Goal: Task Accomplishment & Management: Use online tool/utility

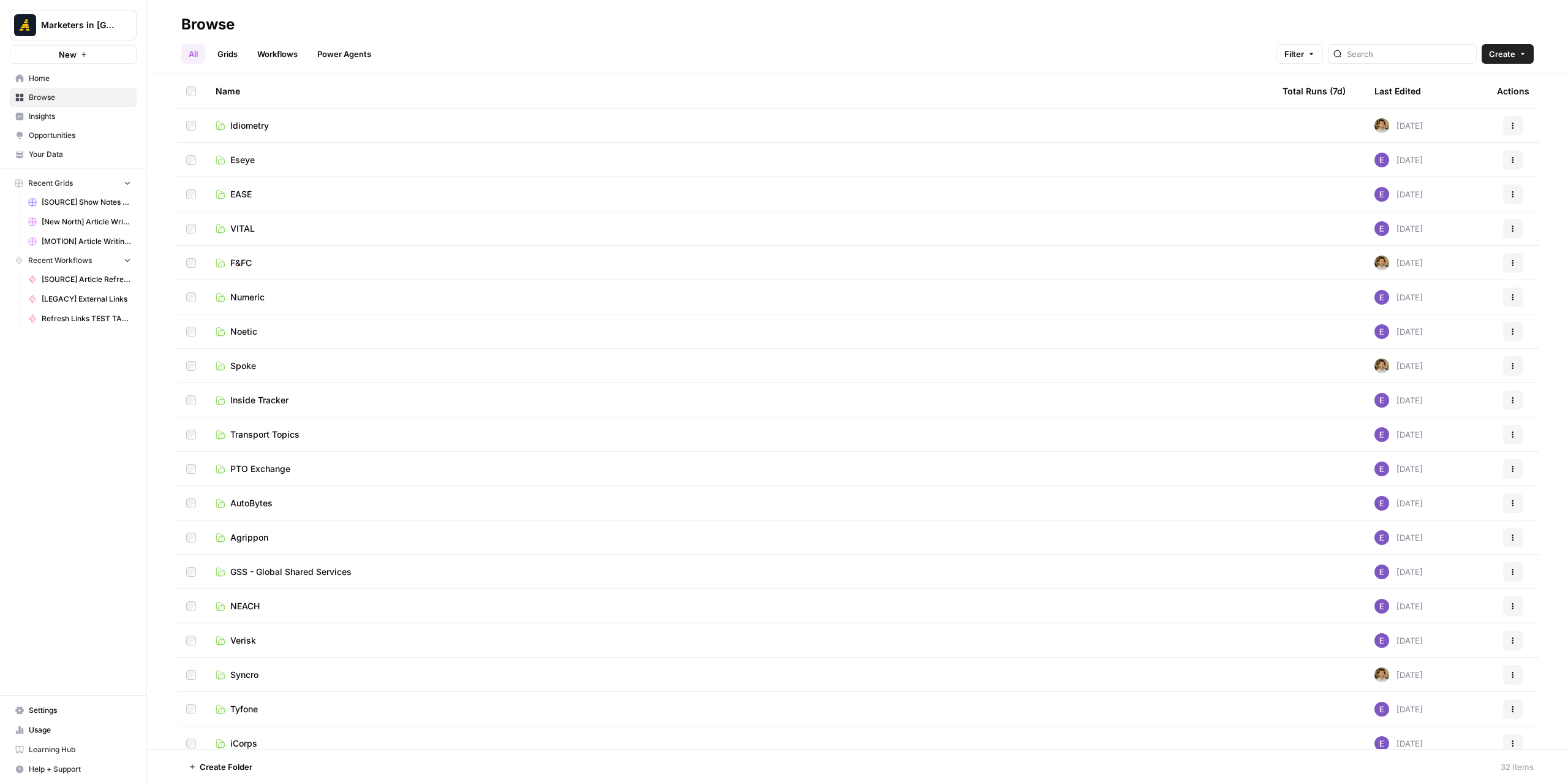
click at [262, 129] on span "Idiometry" at bounding box center [250, 125] width 38 height 12
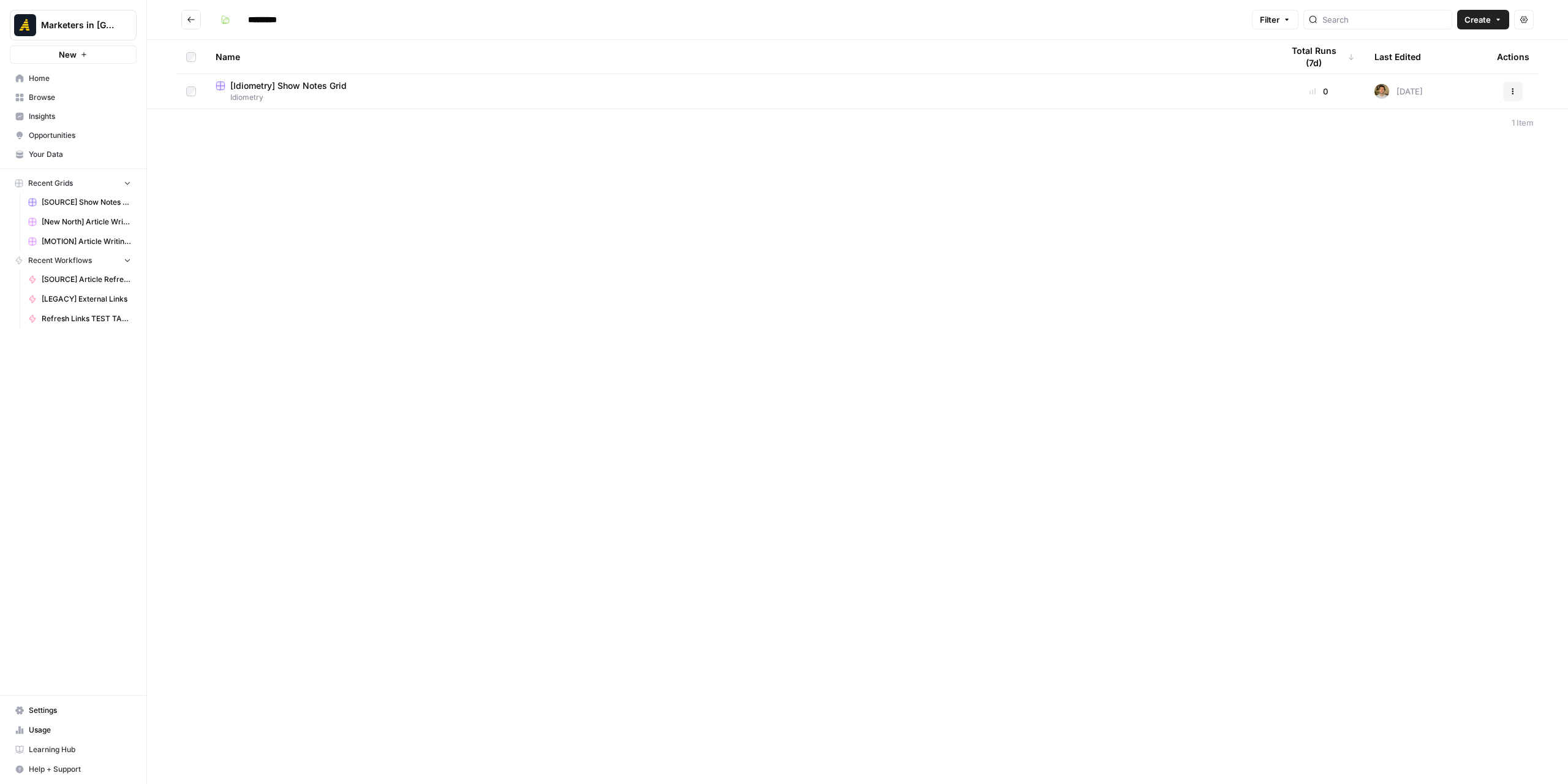
click at [184, 15] on button "Go back" at bounding box center [192, 20] width 20 height 20
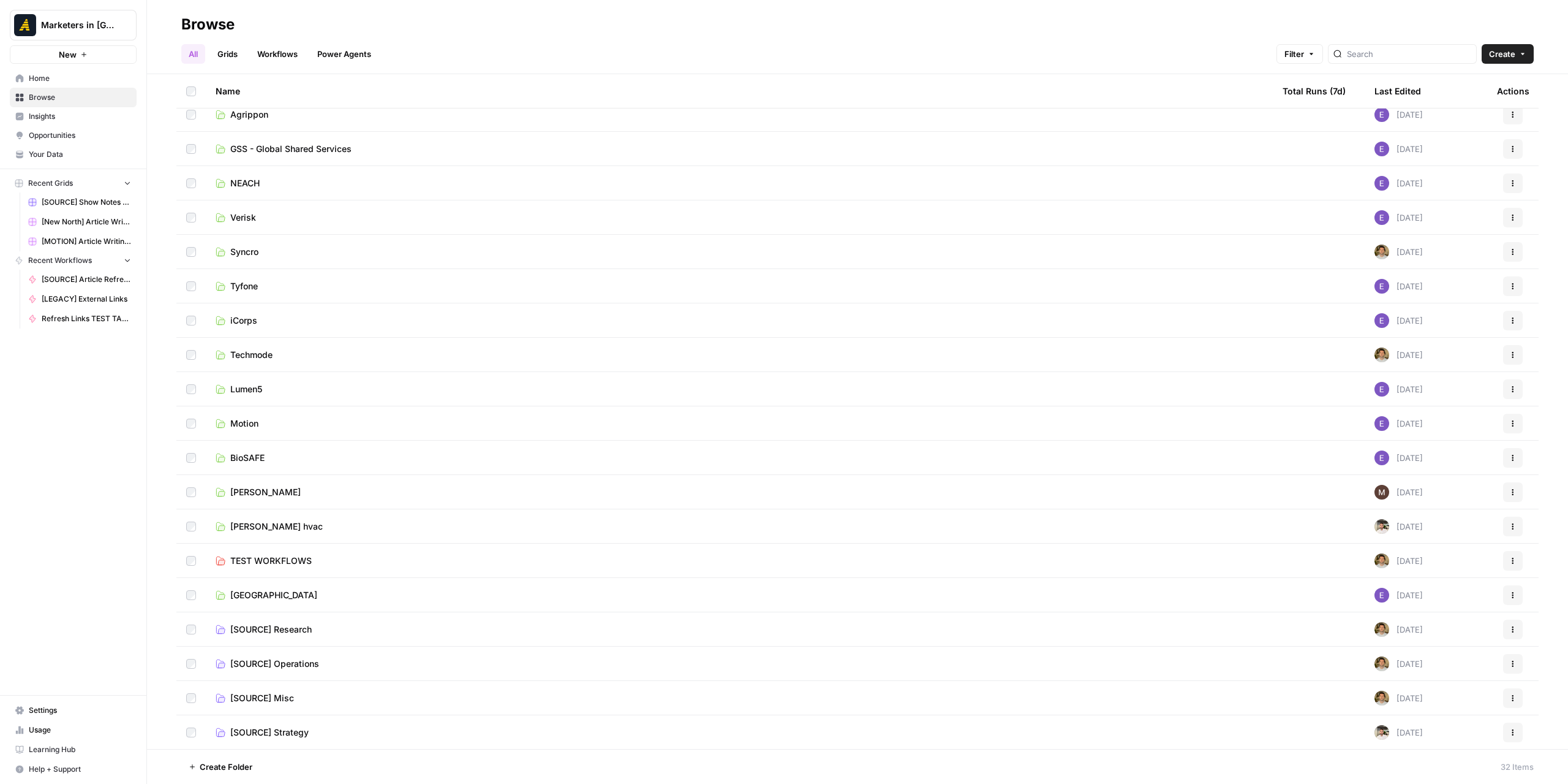
scroll to position [457, 0]
click at [314, 633] on span "[SOURCE] Operations" at bounding box center [275, 629] width 89 height 12
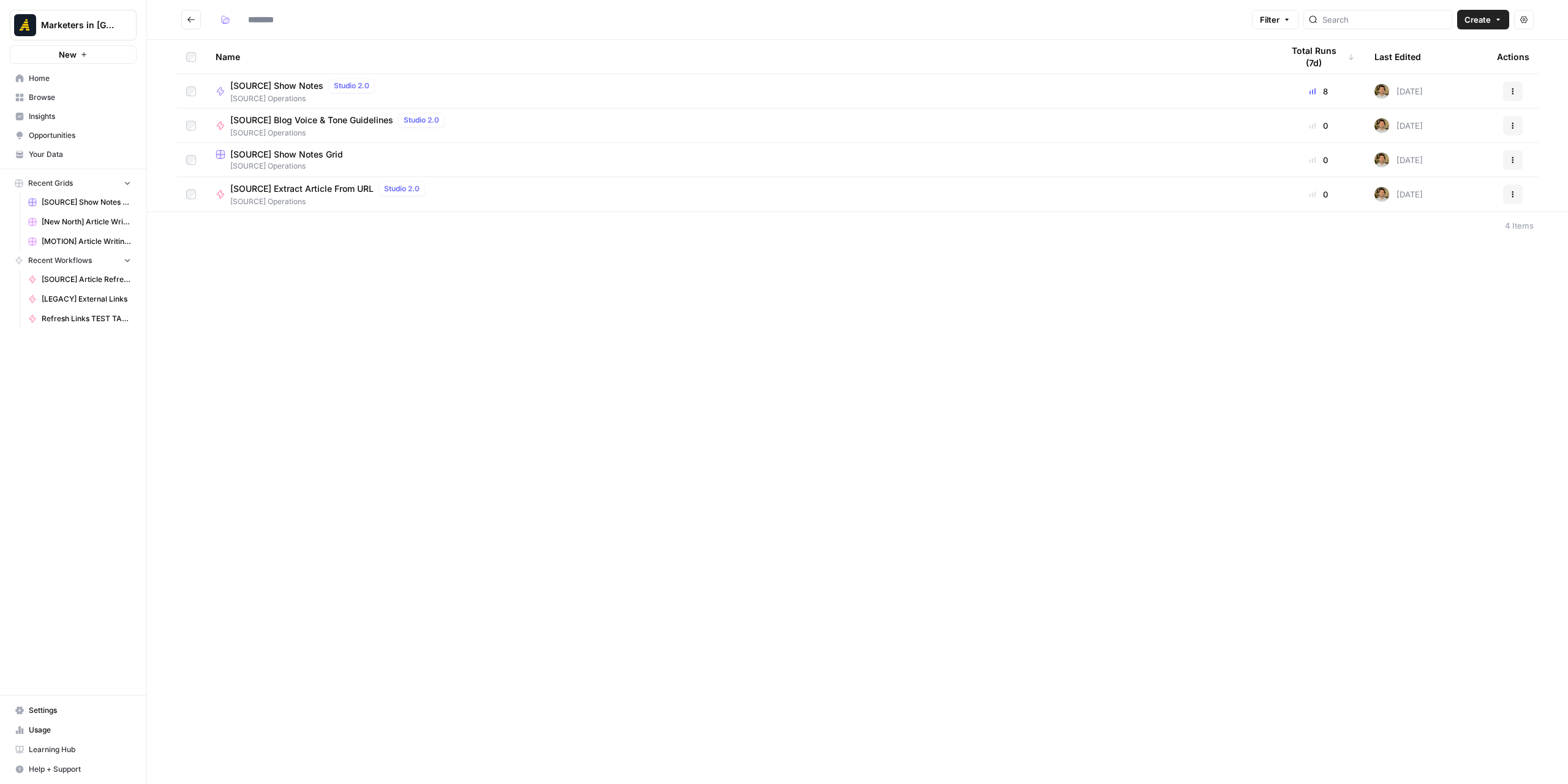
type input "**********"
click at [191, 16] on icon "Go back" at bounding box center [191, 19] width 8 height 8
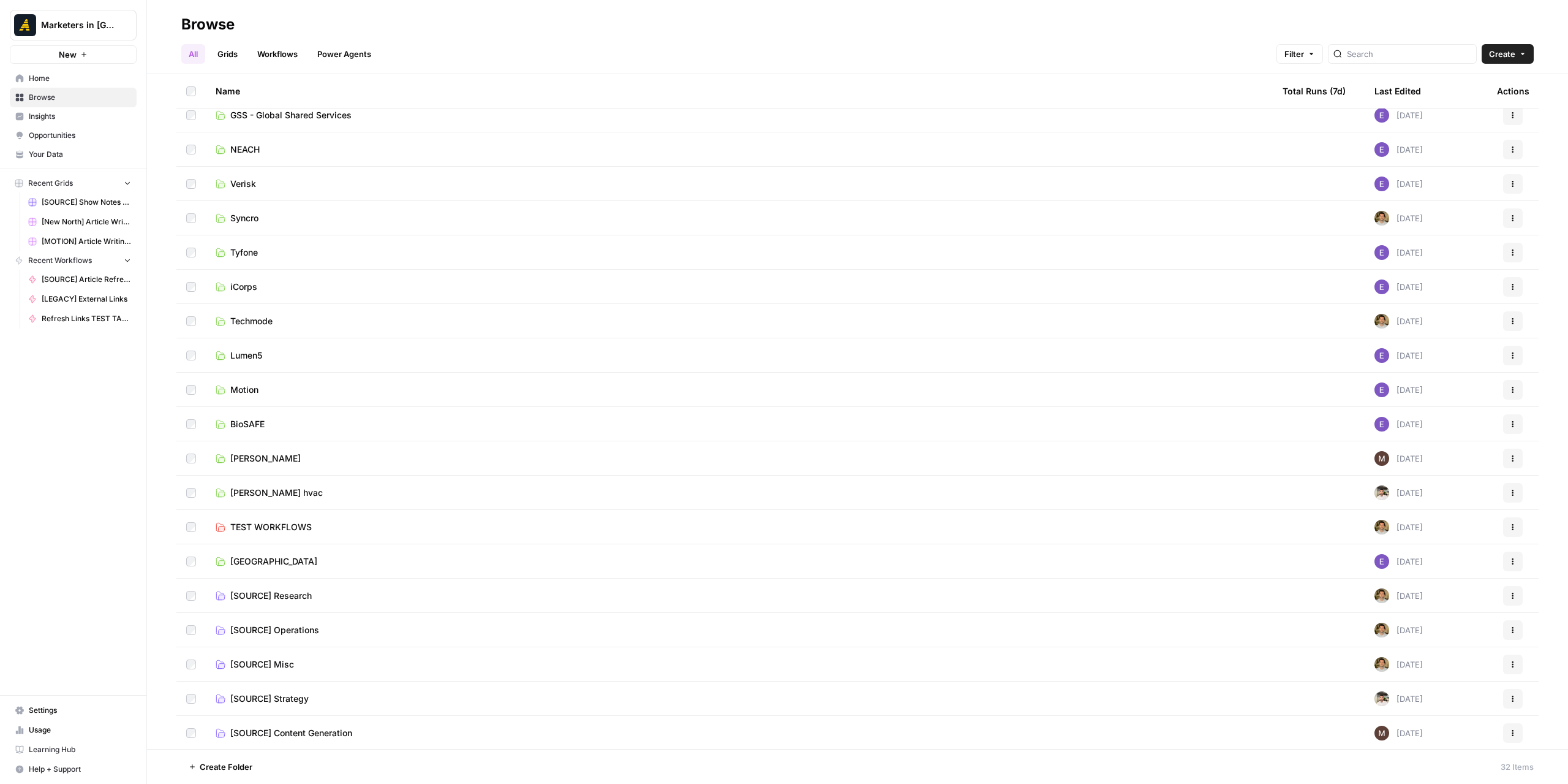
scroll to position [457, 0]
click at [291, 592] on span "[SOURCE] Research" at bounding box center [271, 594] width 82 height 12
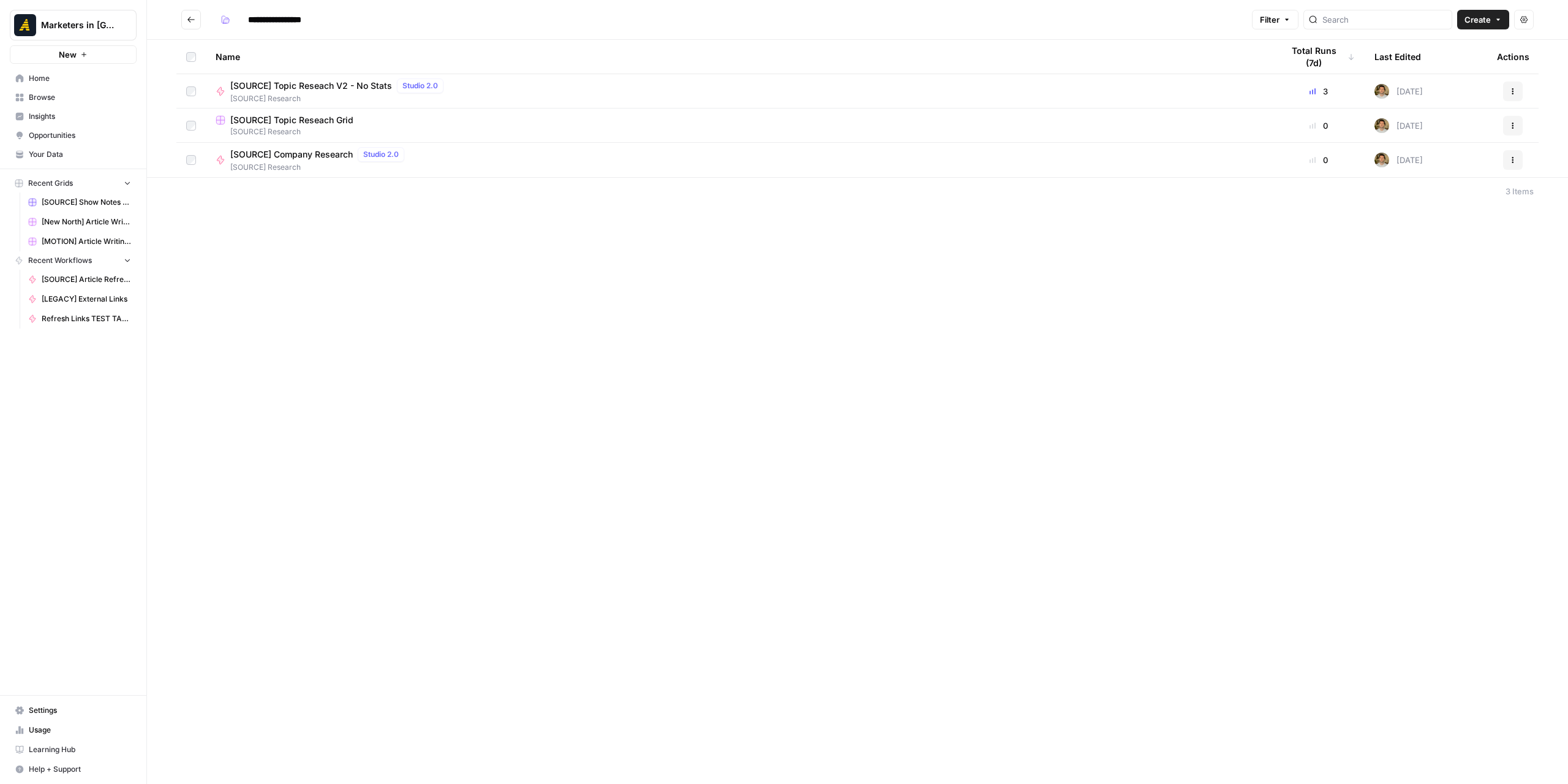
click at [327, 152] on span "[SOURCE] Company Research" at bounding box center [291, 154] width 123 height 12
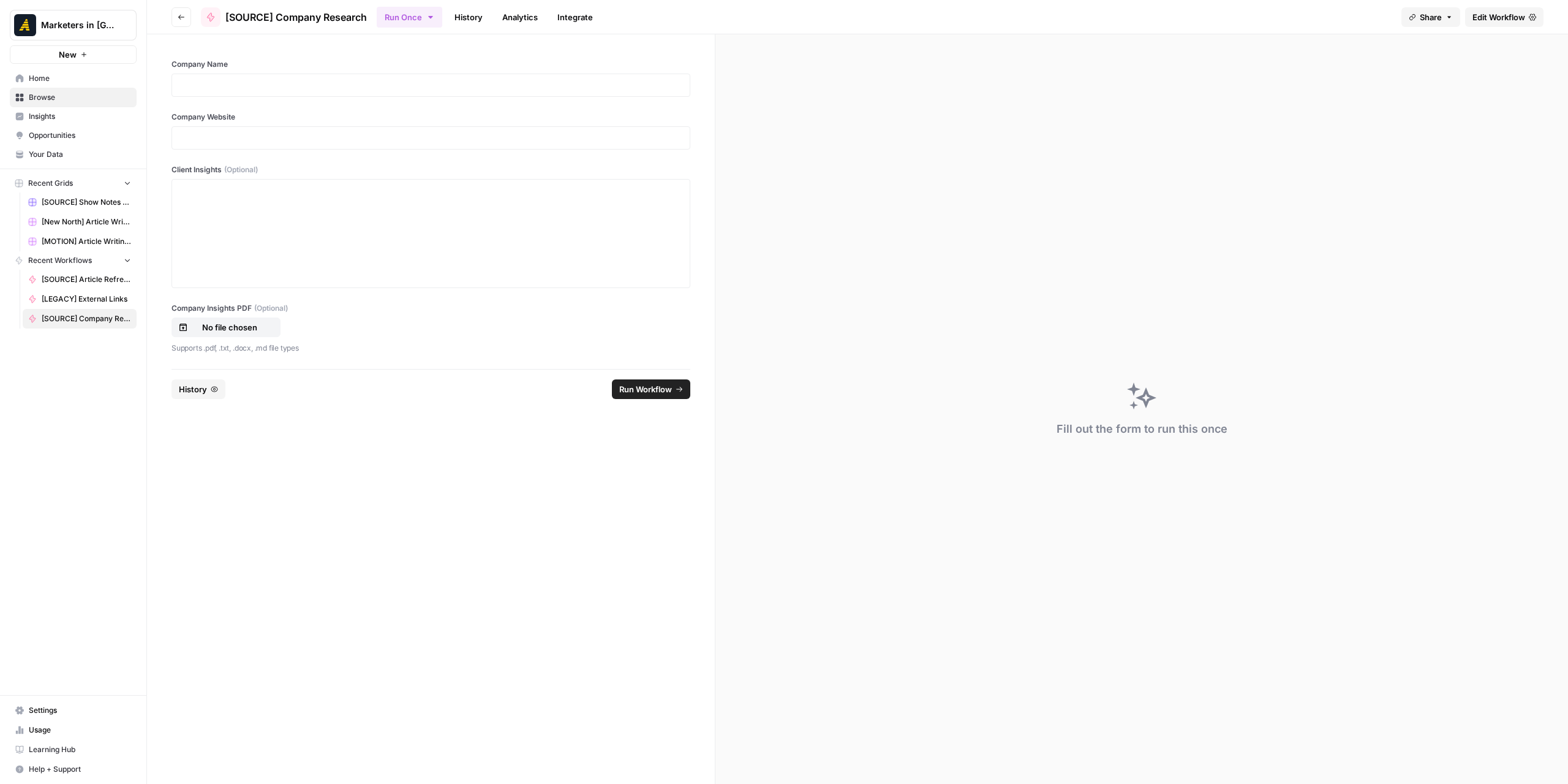
click at [324, 76] on div at bounding box center [430, 85] width 518 height 24
click at [324, 85] on p at bounding box center [431, 84] width 503 height 12
click at [289, 129] on div at bounding box center [430, 138] width 518 height 24
click at [304, 140] on p at bounding box center [431, 137] width 503 height 12
click at [226, 325] on p "No file chosen" at bounding box center [230, 326] width 78 height 12
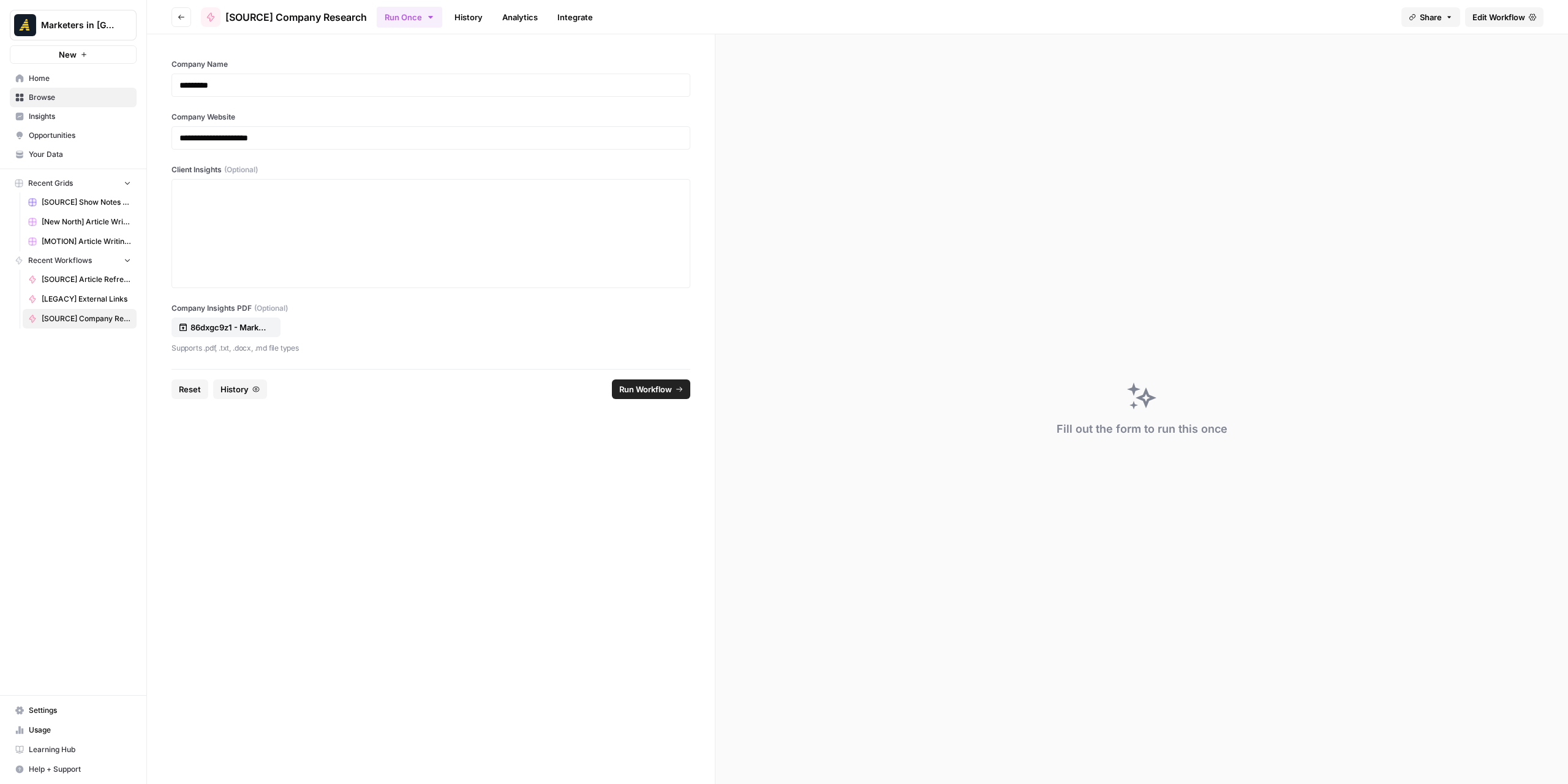
click at [661, 389] on span "Run Workflow" at bounding box center [646, 389] width 53 height 12
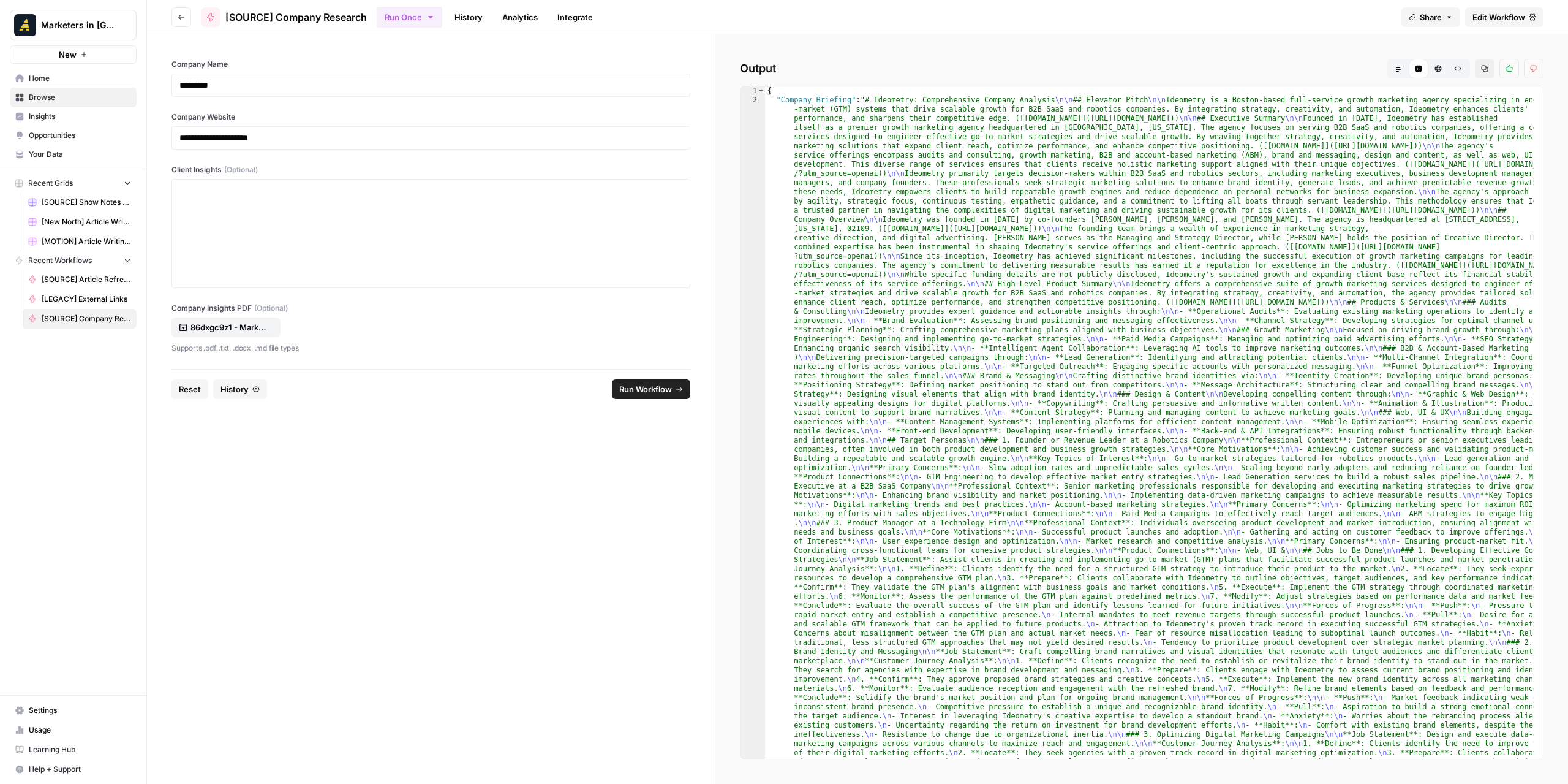
click at [1403, 65] on button "Markdown" at bounding box center [1399, 69] width 20 height 20
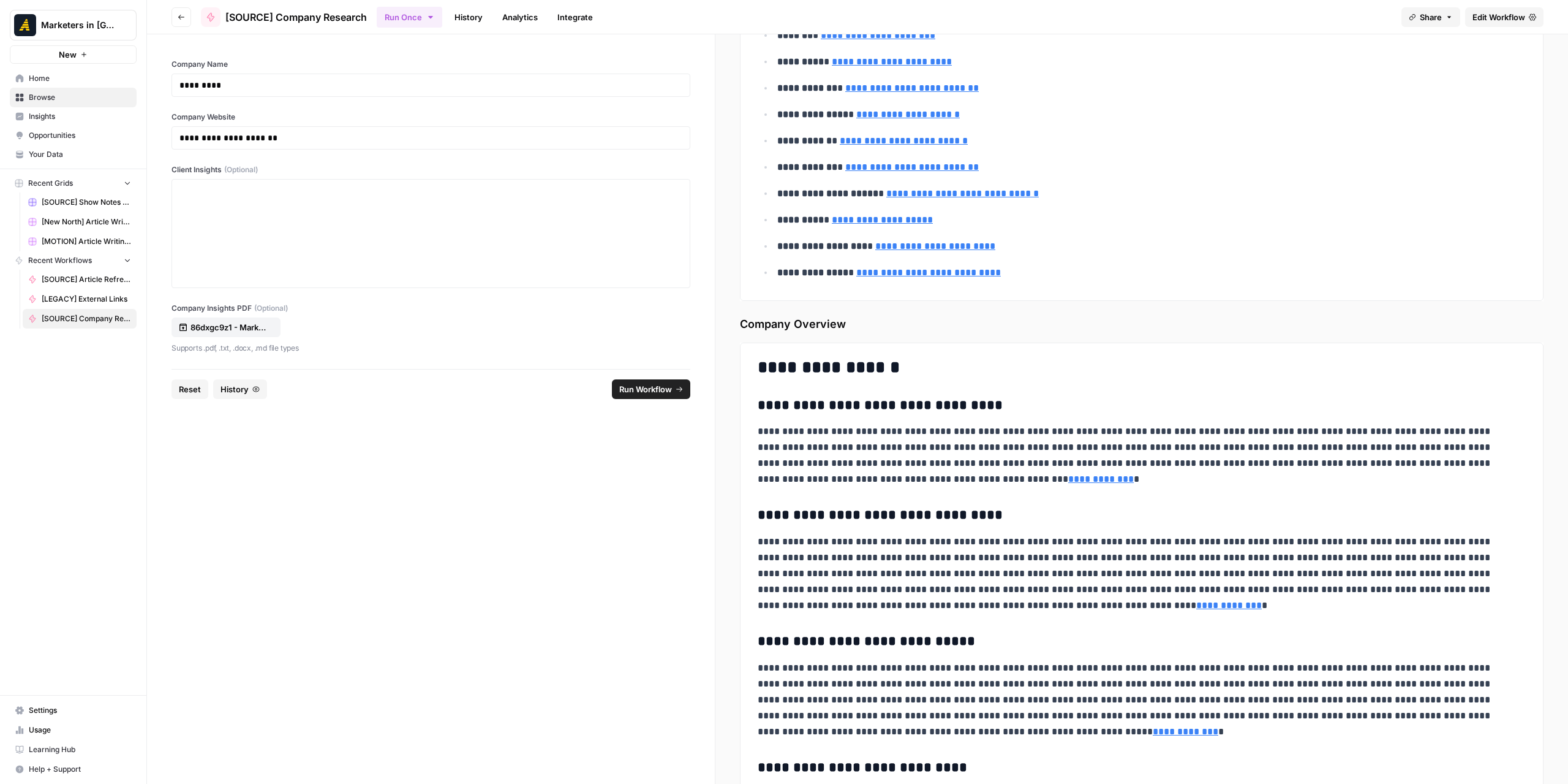
scroll to position [5428, 0]
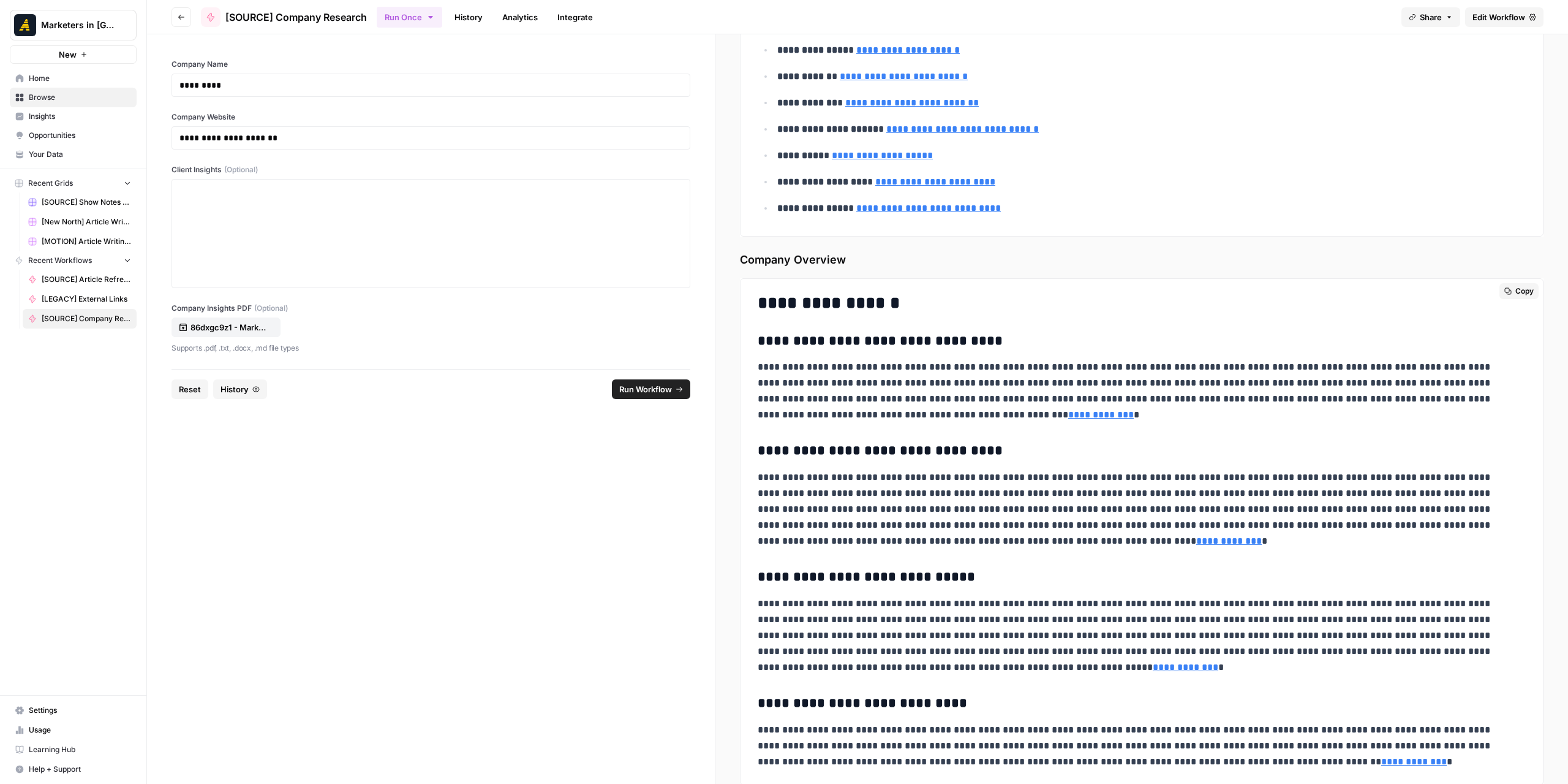
click at [1504, 287] on icon "button" at bounding box center [1508, 291] width 7 height 7
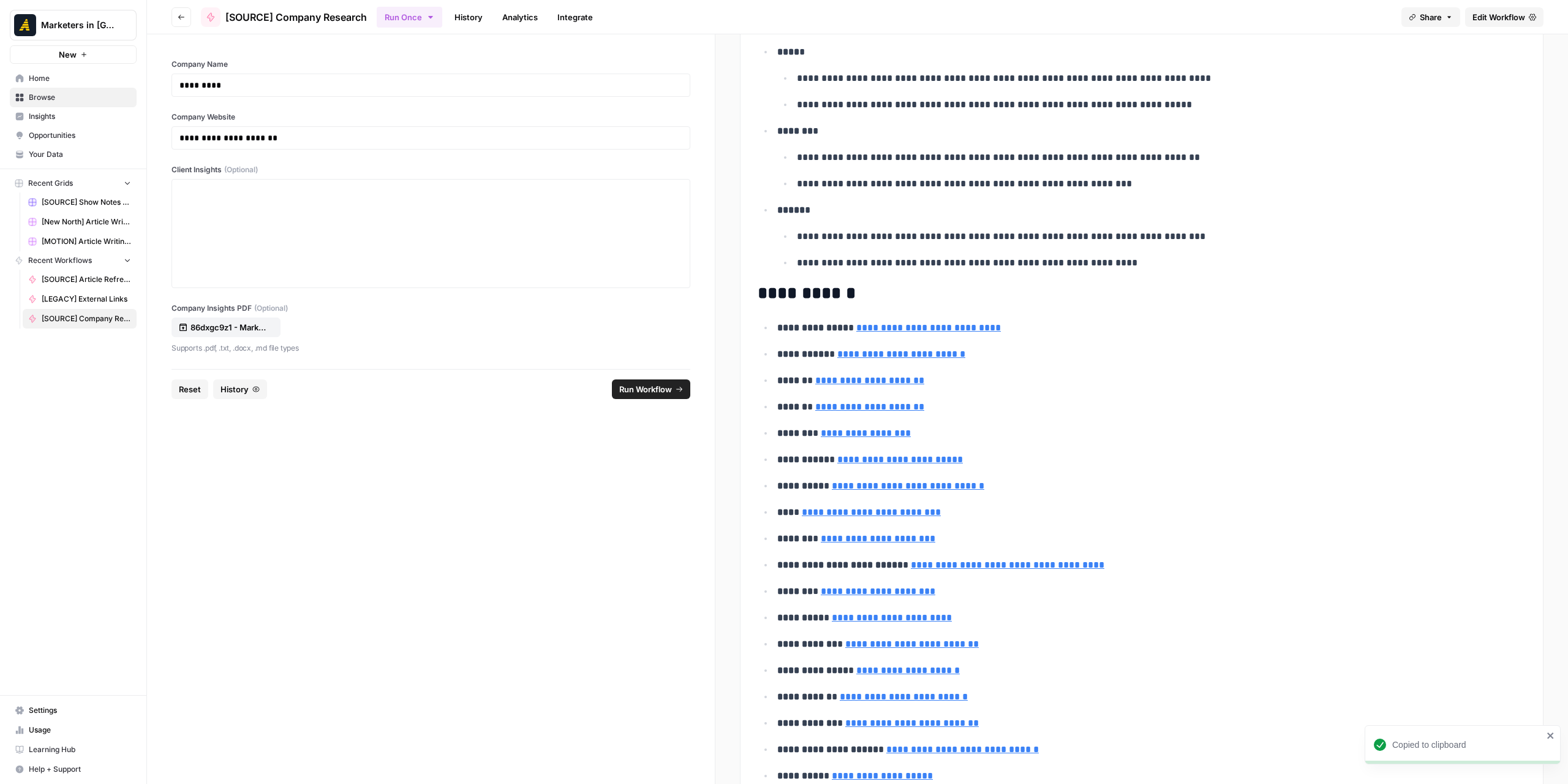
scroll to position [4692, 0]
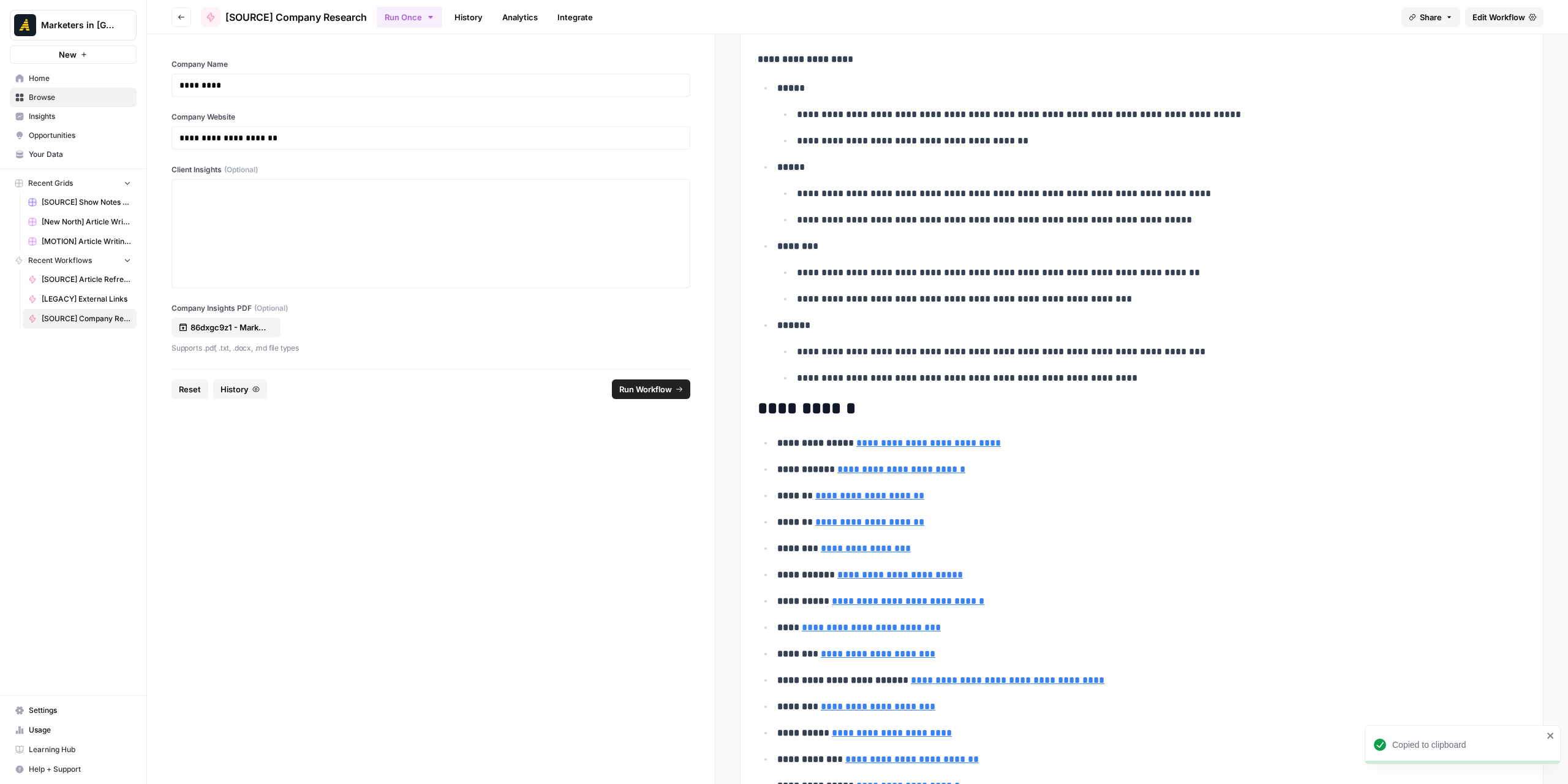
drag, startPoint x: 1383, startPoint y: 554, endPoint x: 1369, endPoint y: 501, distance: 54.8
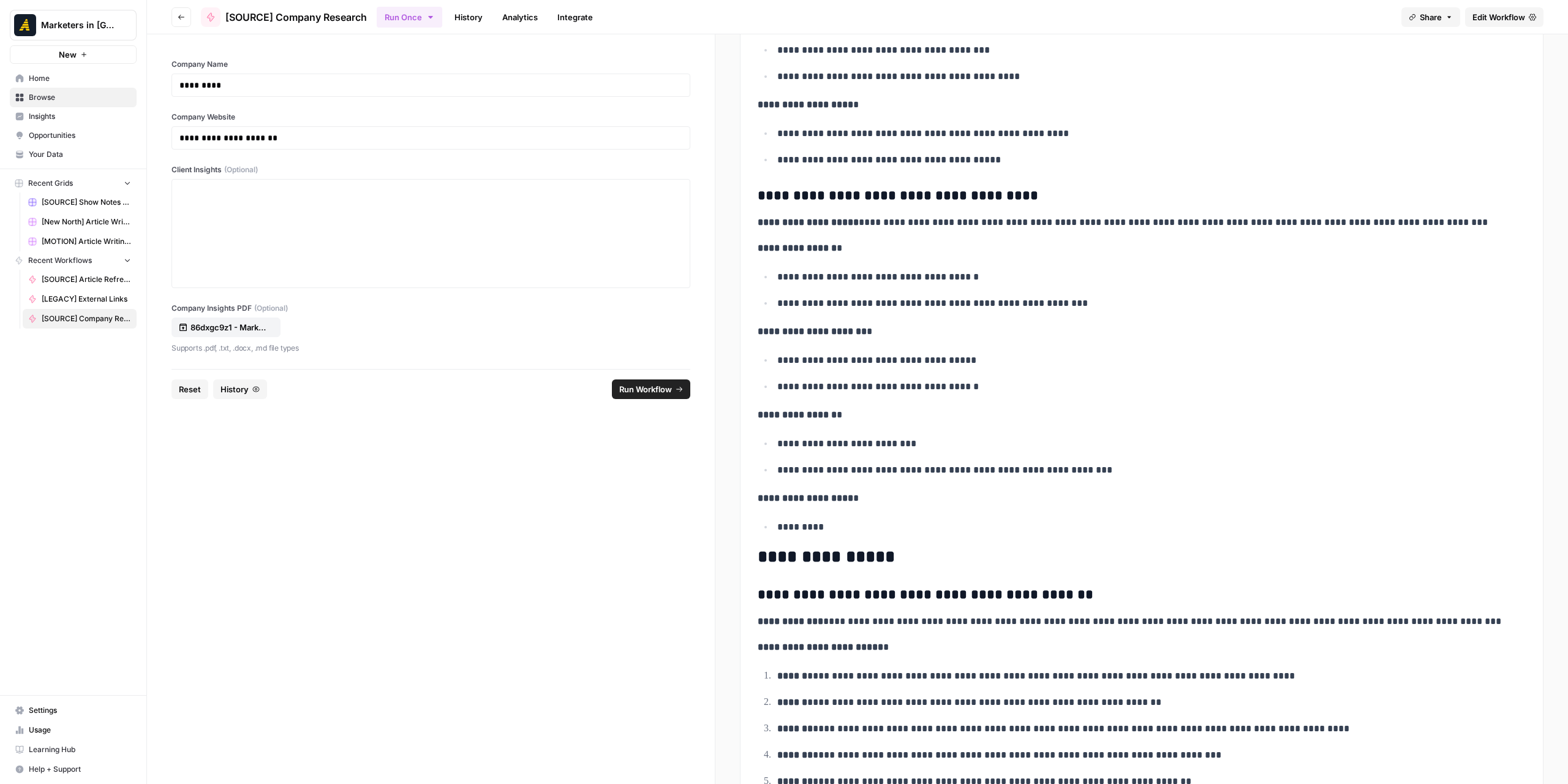
scroll to position [2696, 0]
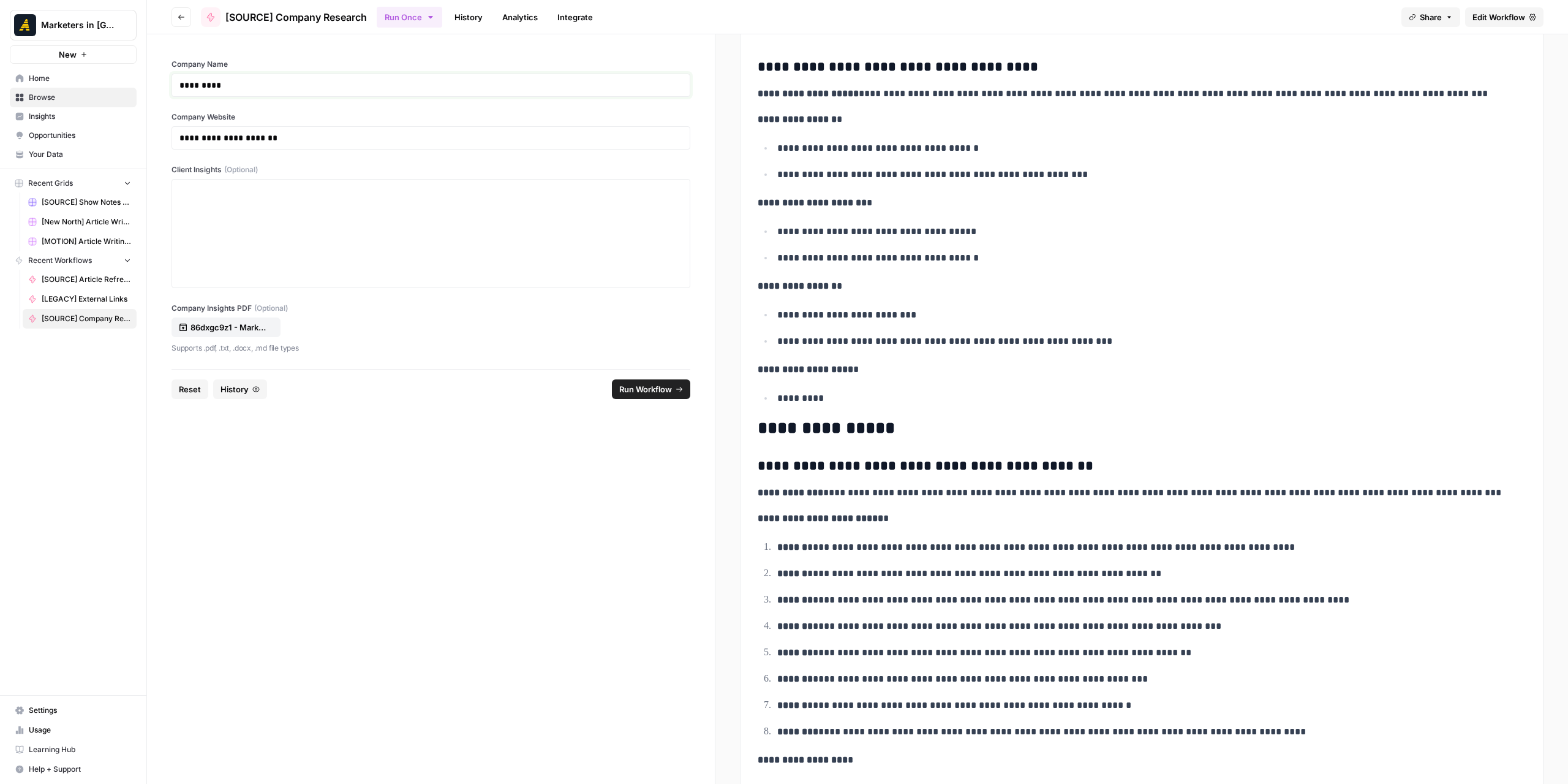
click at [238, 79] on p "*********" at bounding box center [431, 84] width 503 height 12
click at [271, 136] on p "**********" at bounding box center [431, 137] width 503 height 12
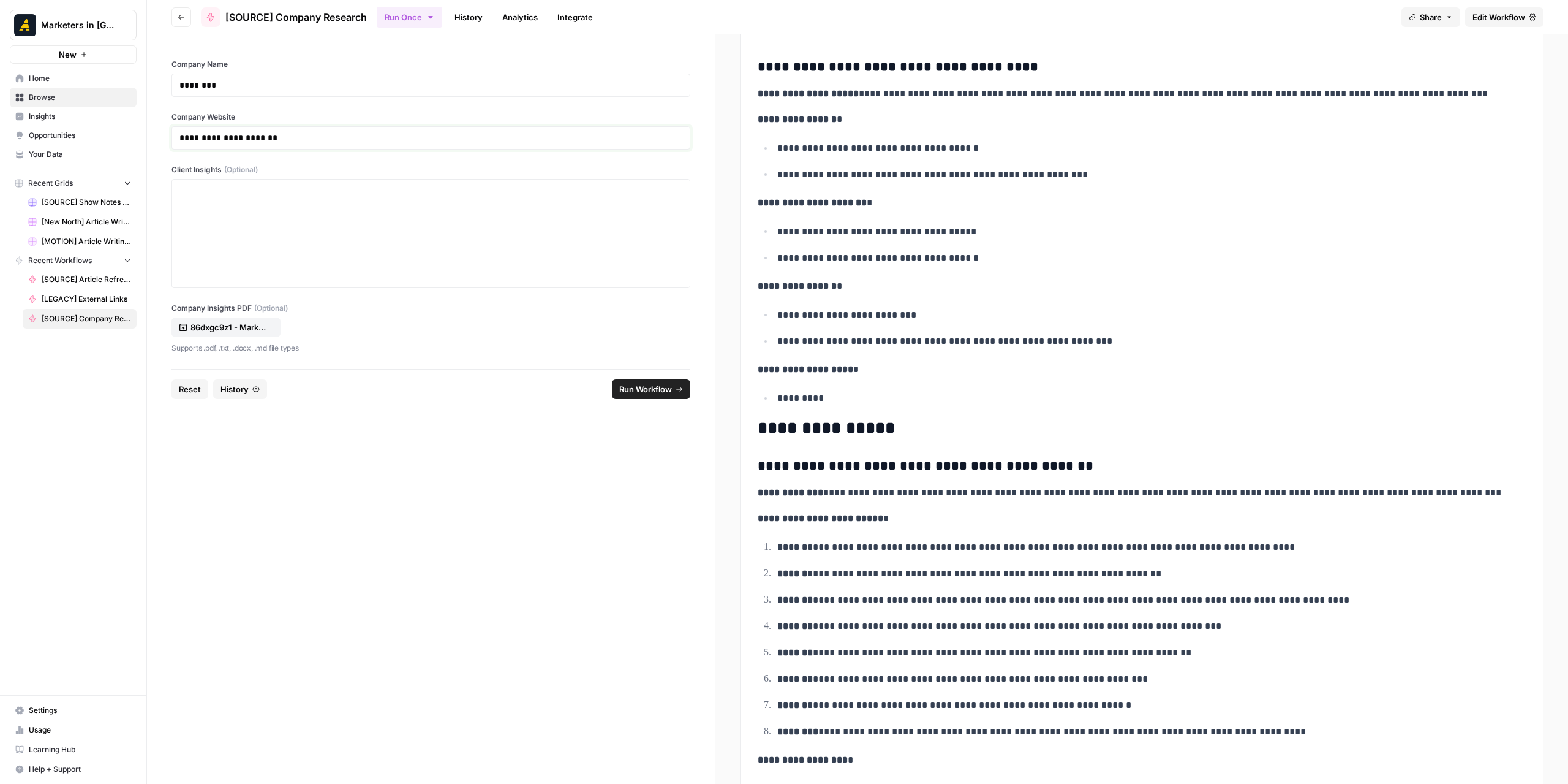
click at [271, 136] on p "**********" at bounding box center [431, 137] width 503 height 12
click at [275, 138] on p "**********" at bounding box center [431, 137] width 503 height 12
click at [350, 201] on div at bounding box center [431, 233] width 503 height 98
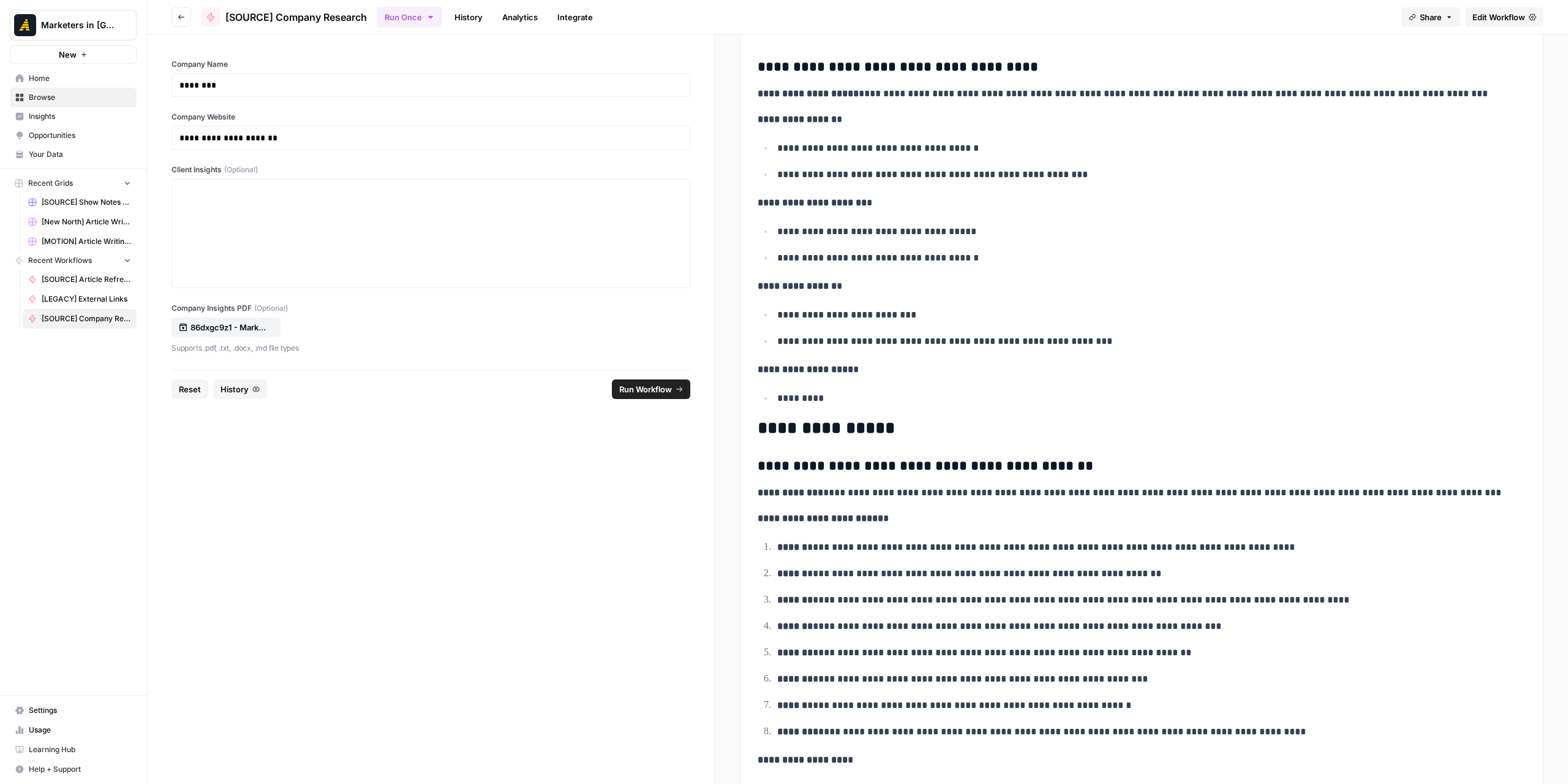
click at [186, 12] on button "Go back" at bounding box center [182, 17] width 20 height 20
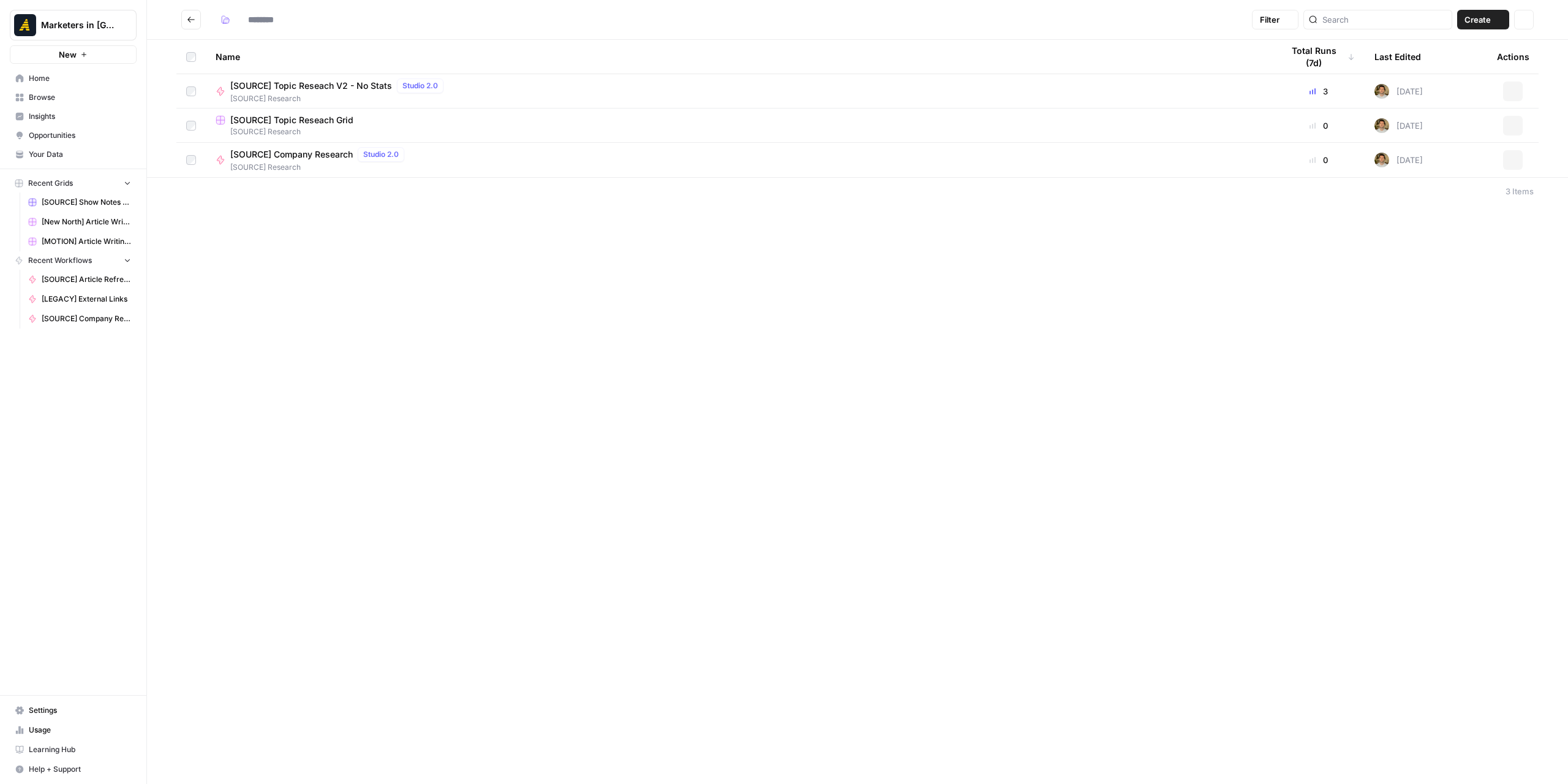
type input "**********"
click at [307, 121] on span "[SOURCE] Company Research" at bounding box center [291, 119] width 123 height 12
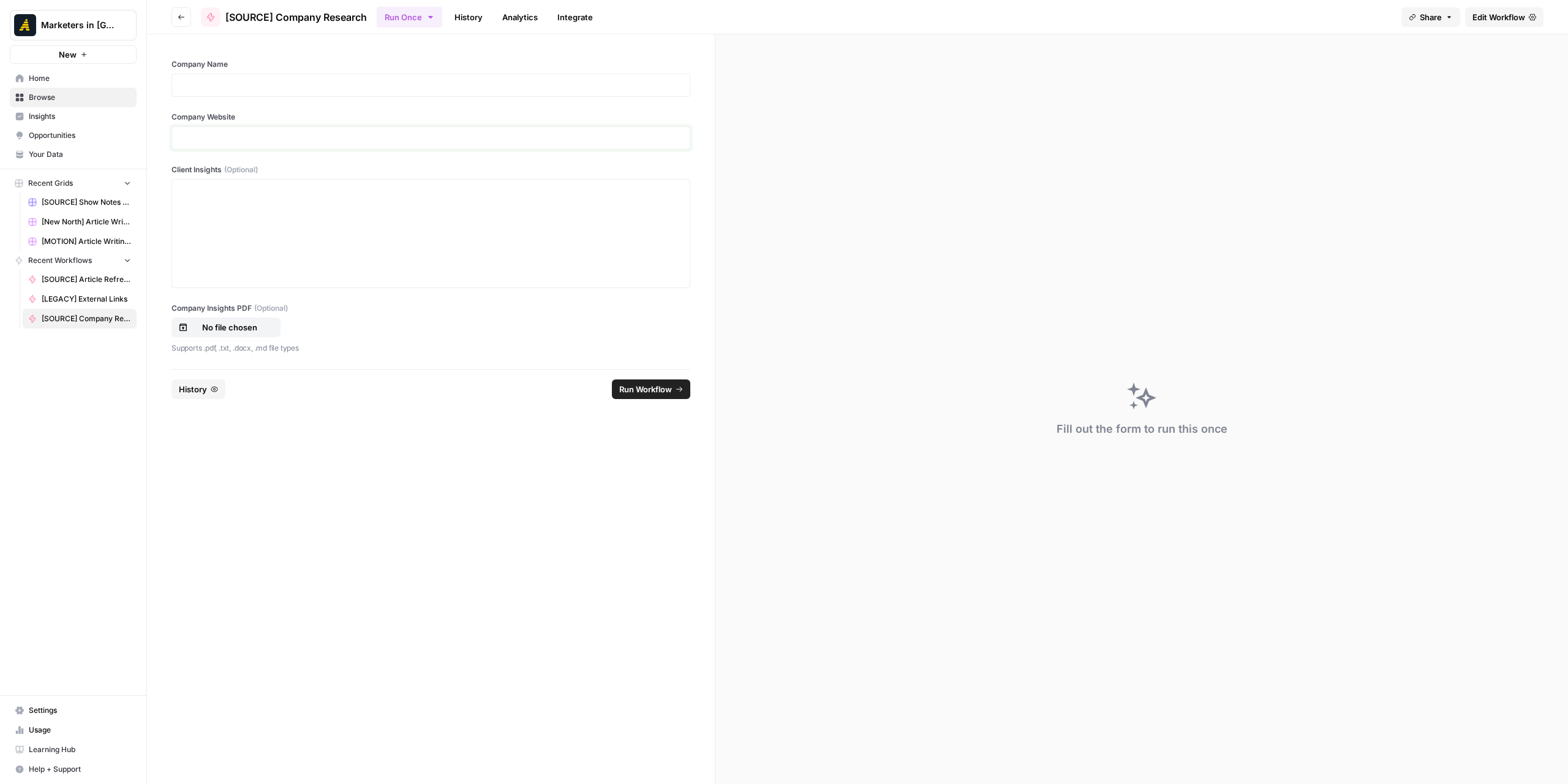
click at [240, 135] on p at bounding box center [431, 137] width 503 height 12
click at [330, 88] on p at bounding box center [431, 84] width 503 height 12
click at [201, 80] on p "********" at bounding box center [431, 84] width 503 height 12
click at [245, 327] on p "No file chosen" at bounding box center [230, 326] width 78 height 12
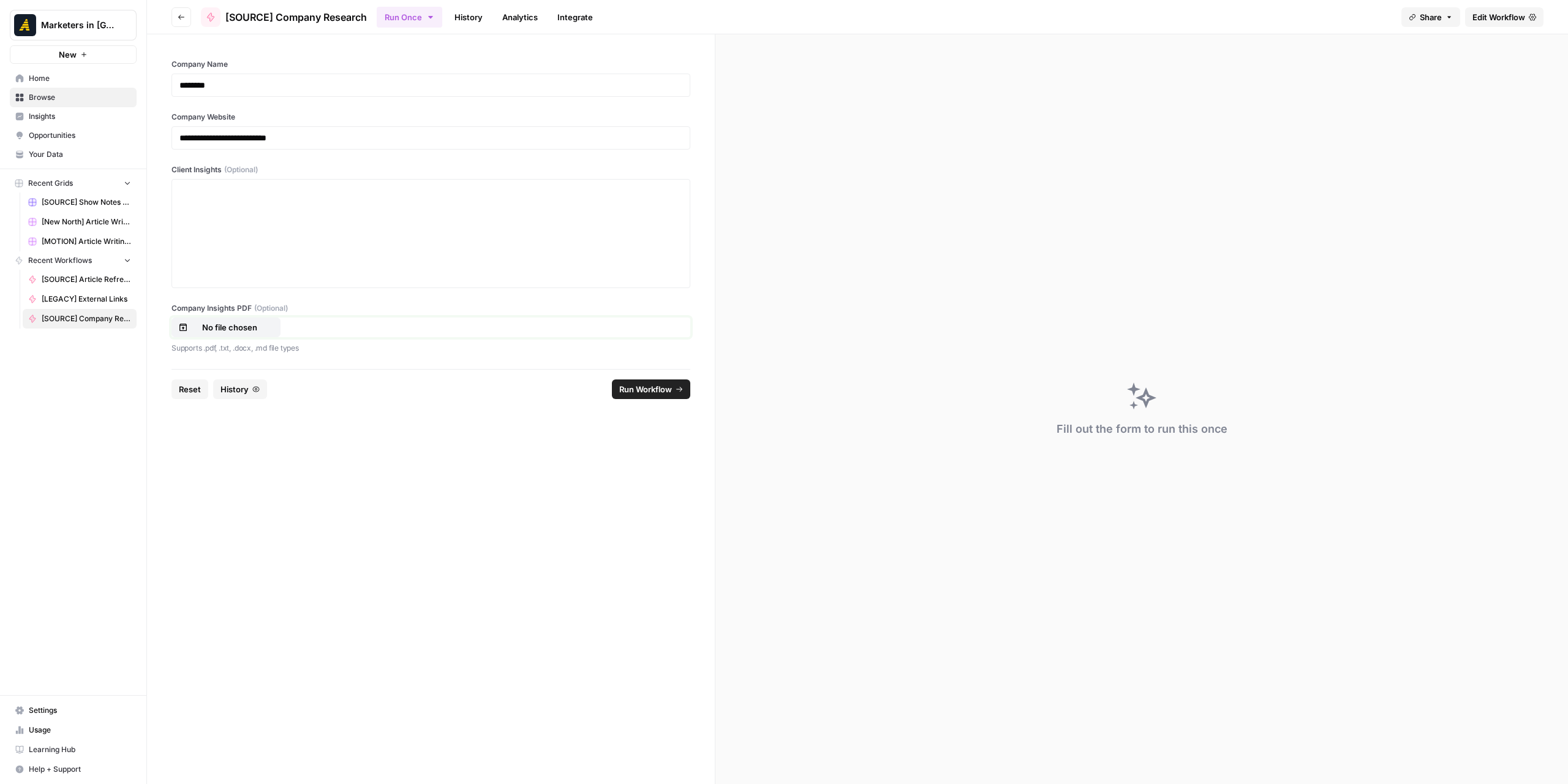
click at [203, 331] on p "No file chosen" at bounding box center [230, 326] width 78 height 12
click at [232, 324] on p "No file chosen" at bounding box center [230, 326] width 78 height 12
click at [627, 392] on span "Run Workflow" at bounding box center [646, 389] width 53 height 12
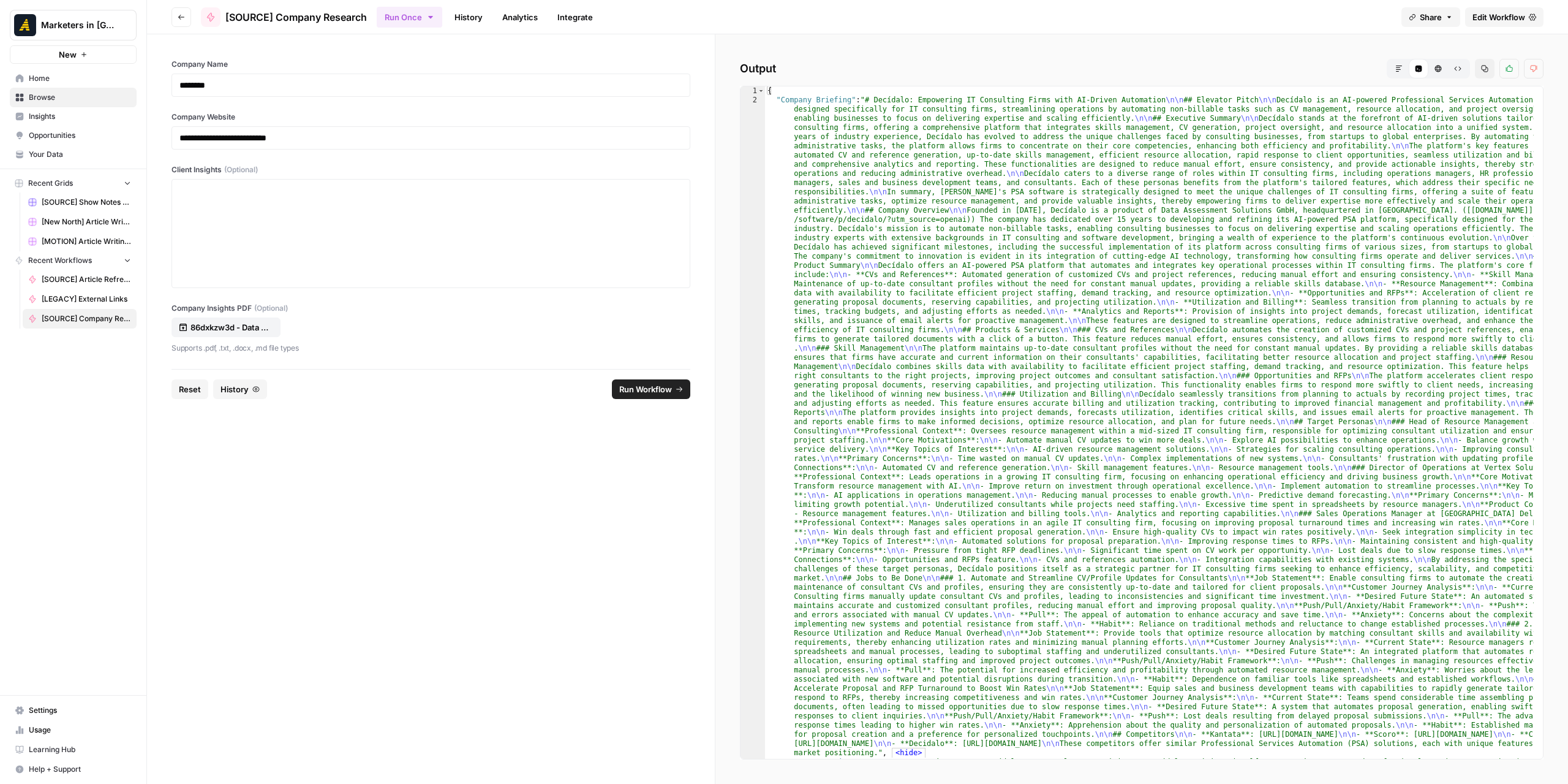
click at [822, 65] on h2 "Output Markdown Code Editor HTML Viewer Raw Output Copy Thumbs up Thumbs down" at bounding box center [1141, 69] width 804 height 20
click at [1403, 69] on icon "button" at bounding box center [1398, 68] width 7 height 7
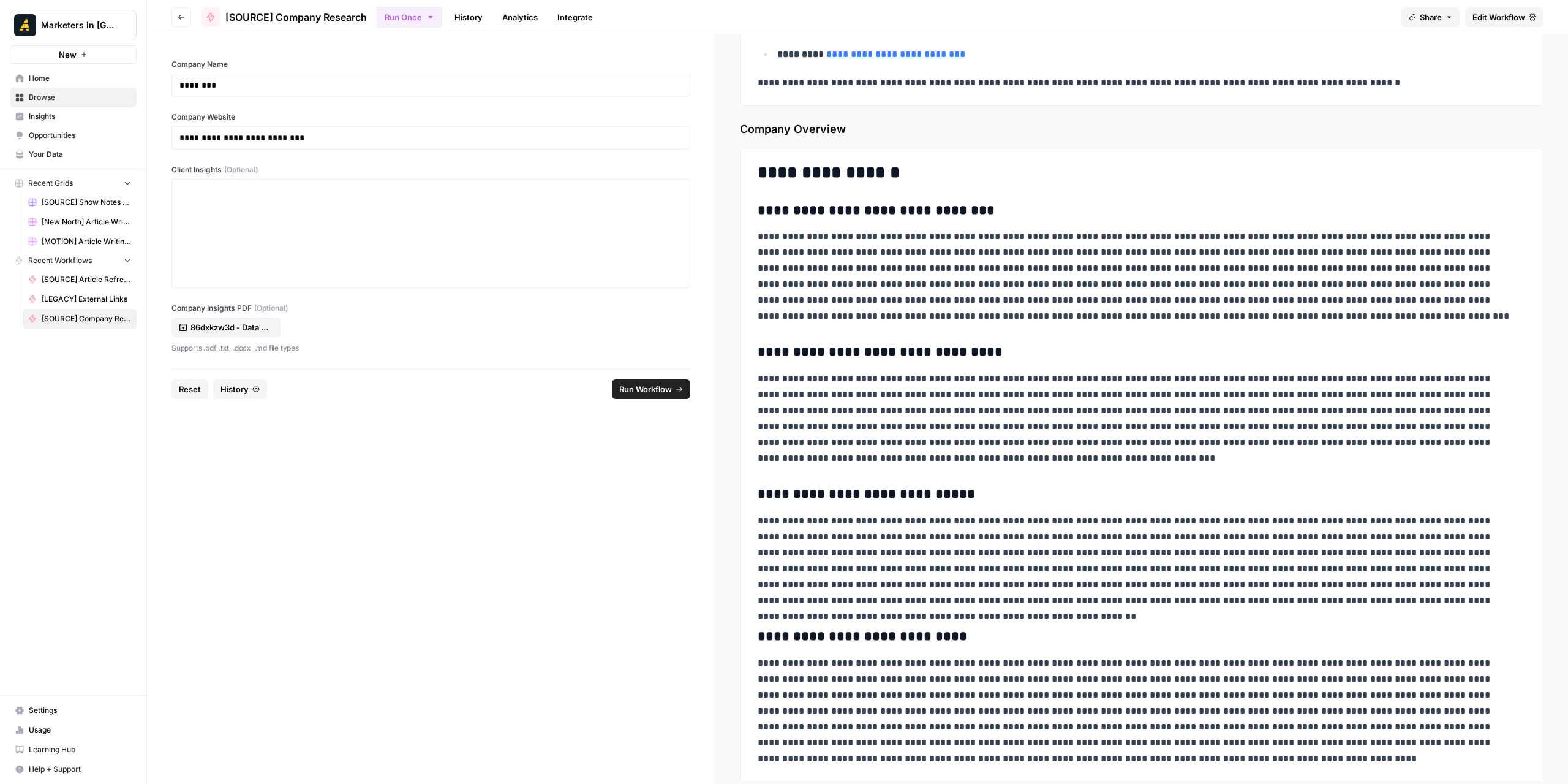
scroll to position [4067, 0]
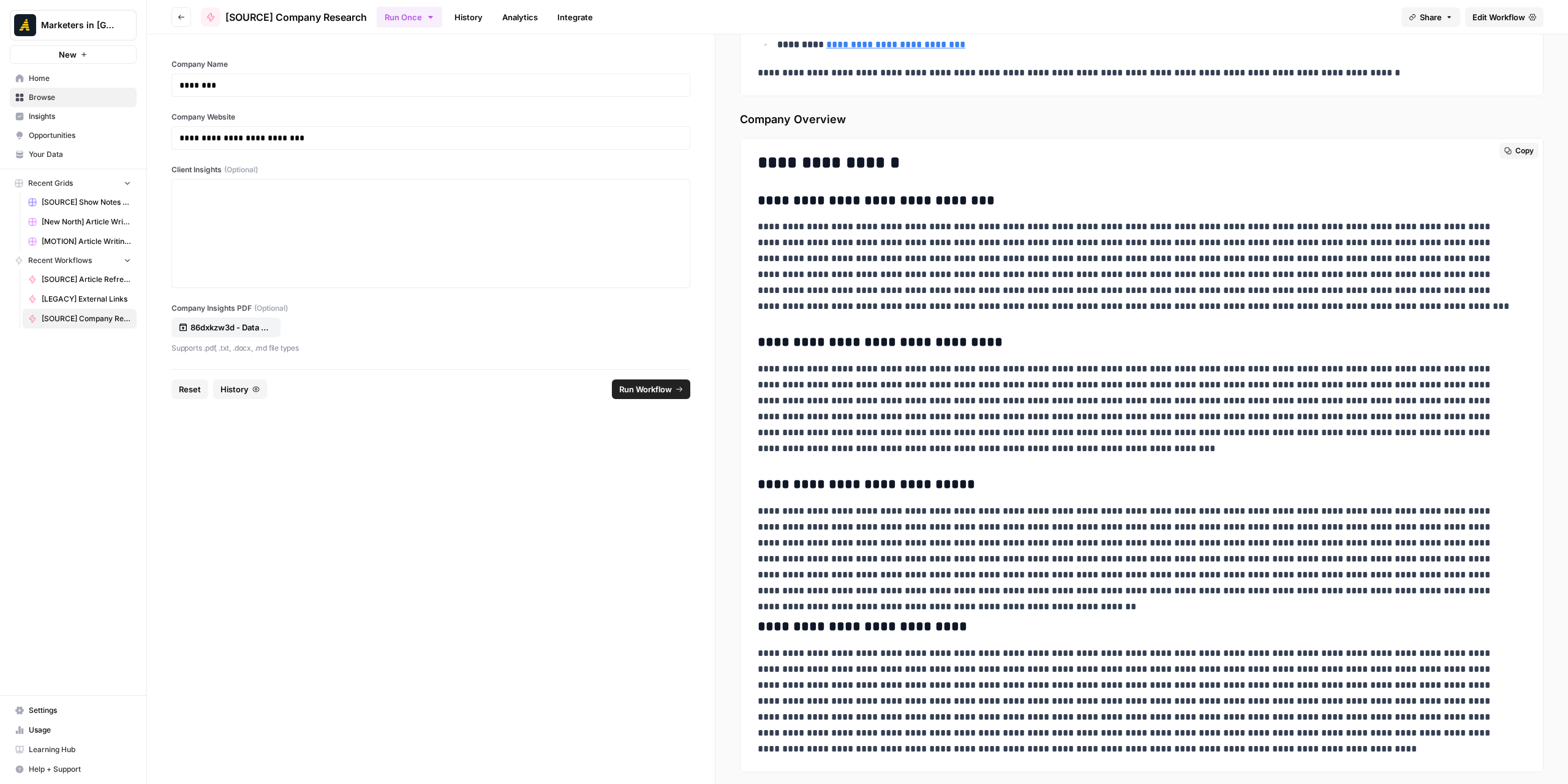
click at [1504, 147] on icon "button" at bounding box center [1508, 151] width 7 height 7
click at [179, 18] on icon "button" at bounding box center [182, 17] width 7 height 7
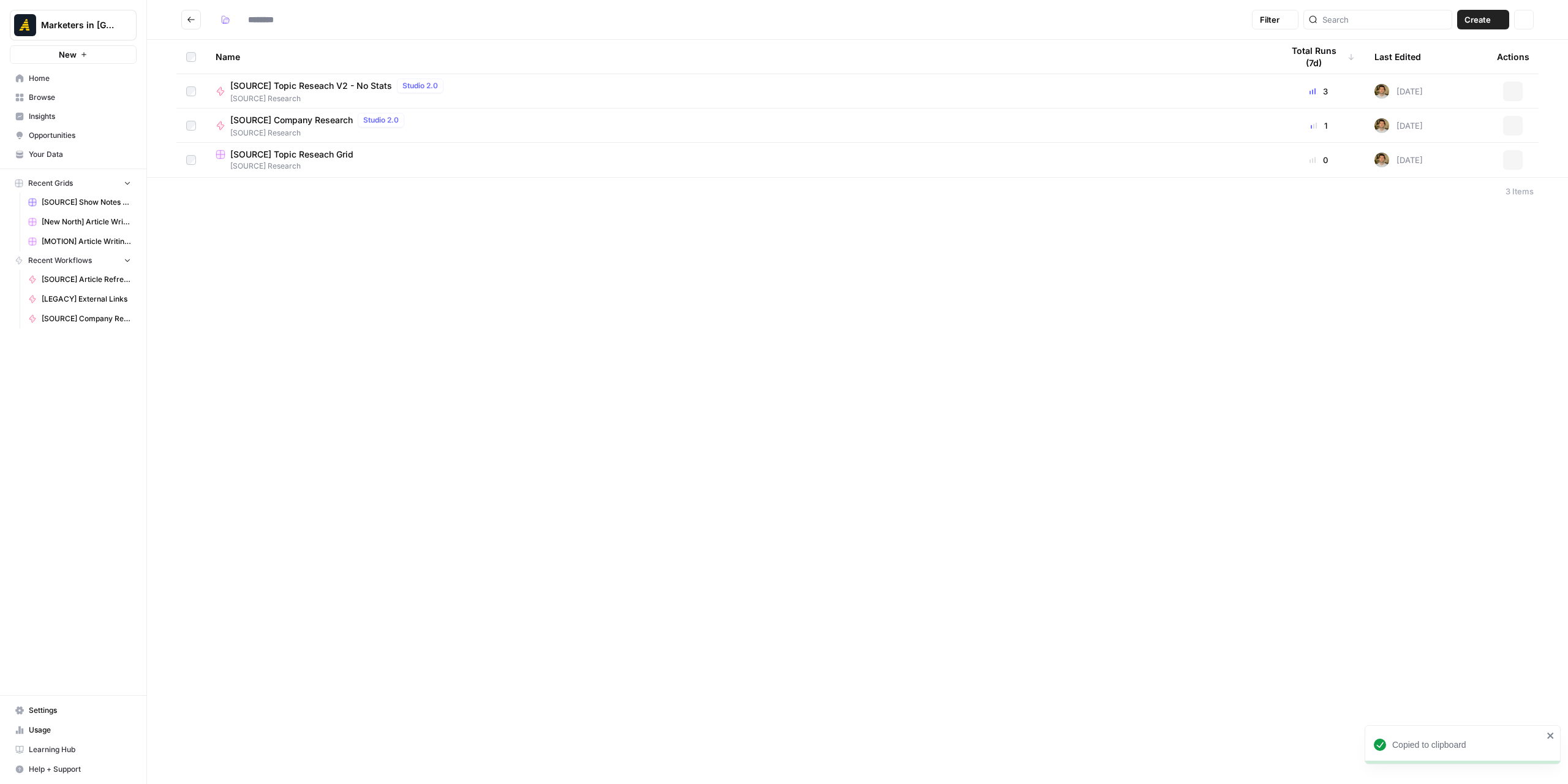
type input "**********"
click at [192, 25] on button "Go back" at bounding box center [192, 20] width 20 height 20
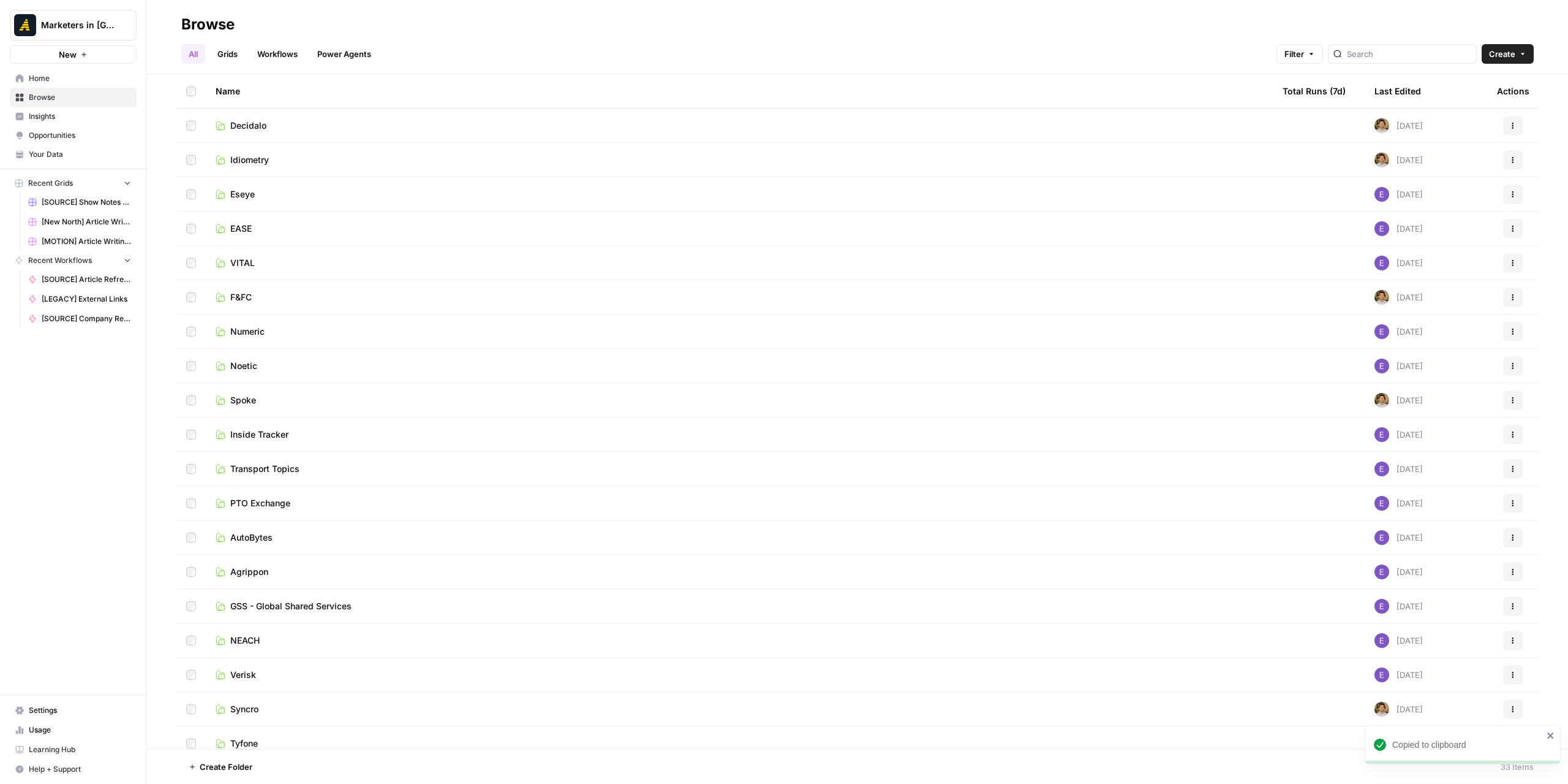
click at [242, 163] on span "Idiometry" at bounding box center [250, 159] width 38 height 12
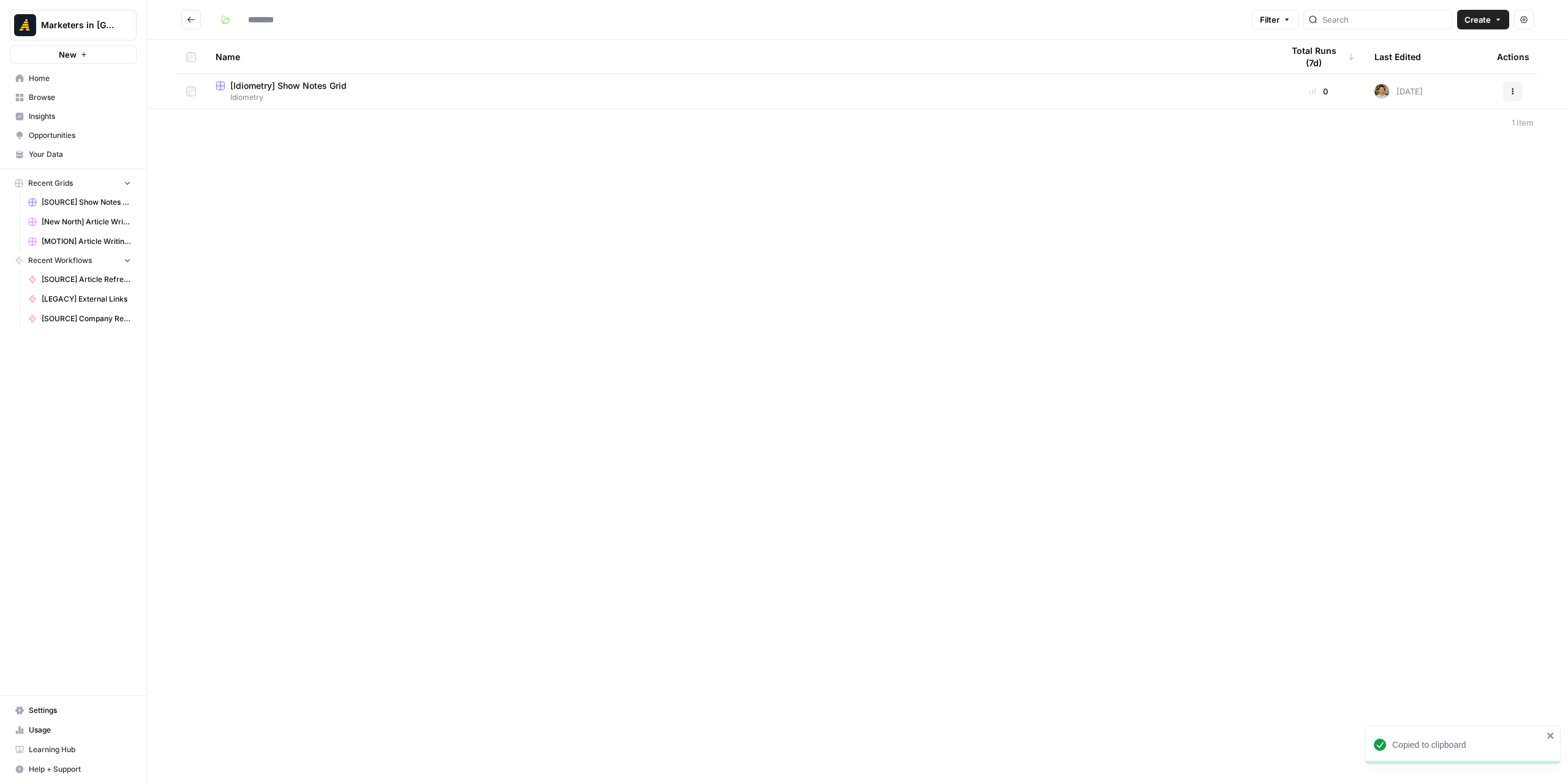
type input "*********"
click at [323, 94] on span "Idiometry" at bounding box center [738, 97] width 1047 height 11
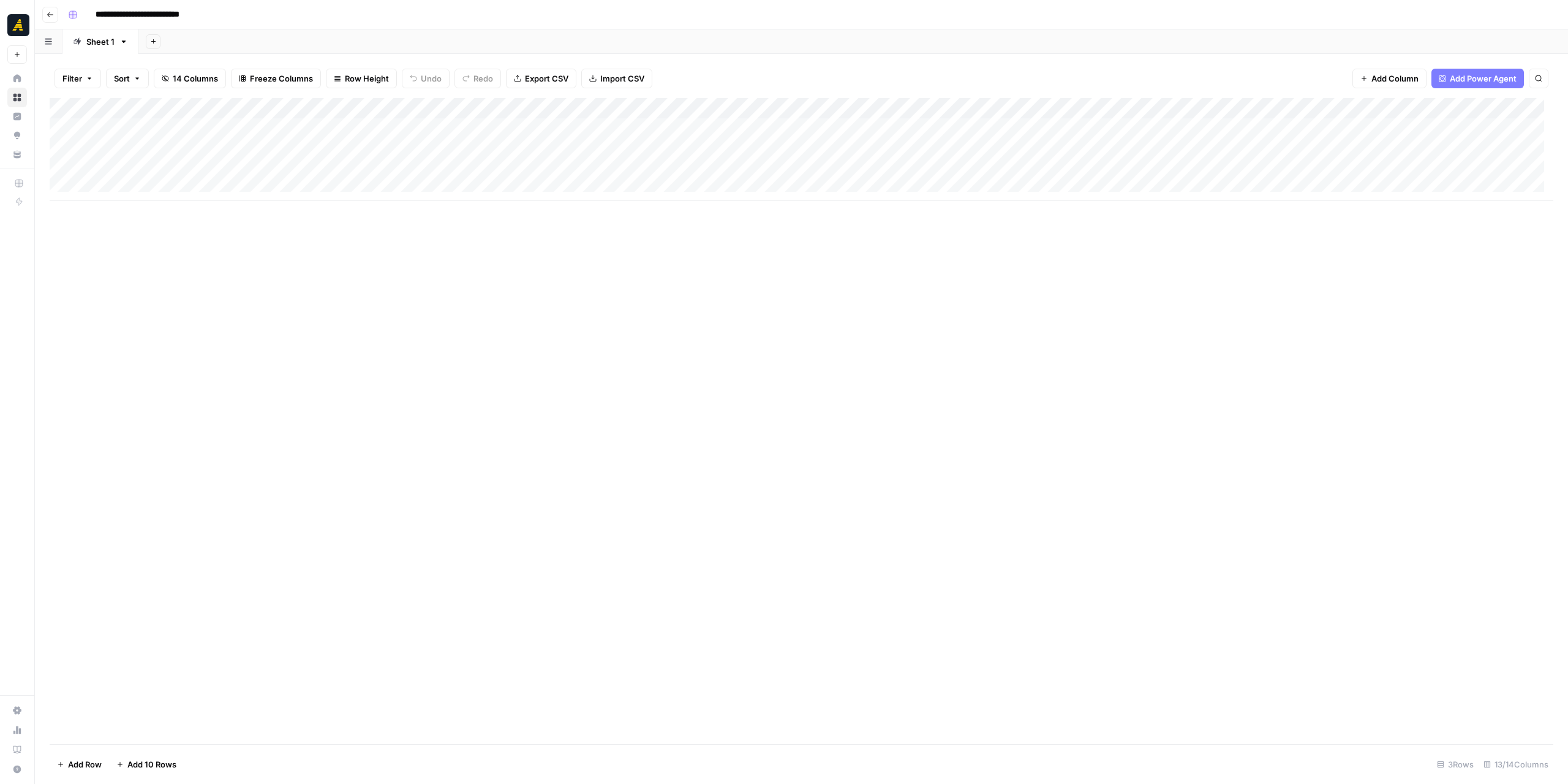
click at [368, 128] on div "Add Column" at bounding box center [802, 149] width 1504 height 103
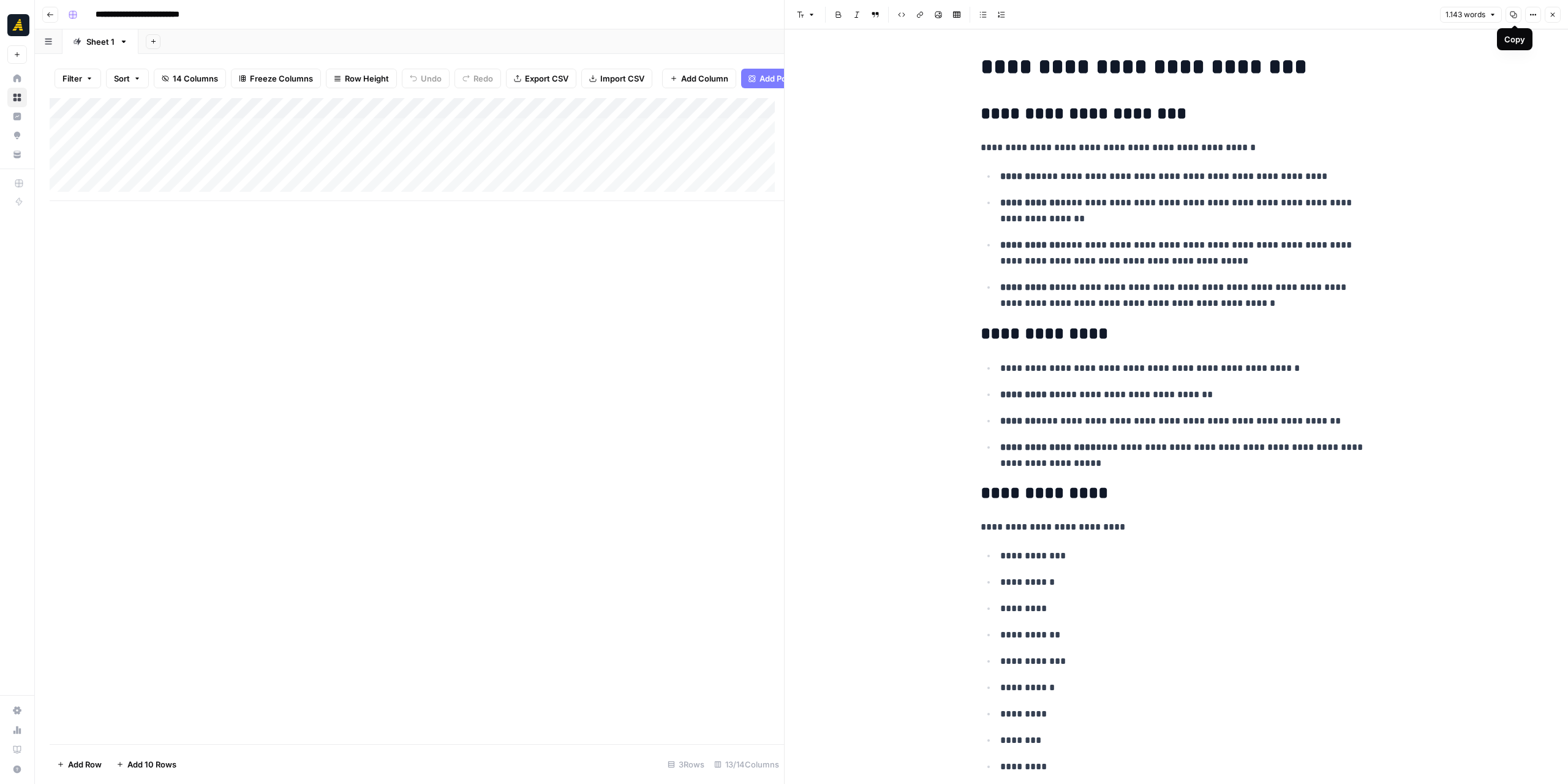
click at [1513, 15] on icon "button" at bounding box center [1514, 15] width 7 height 7
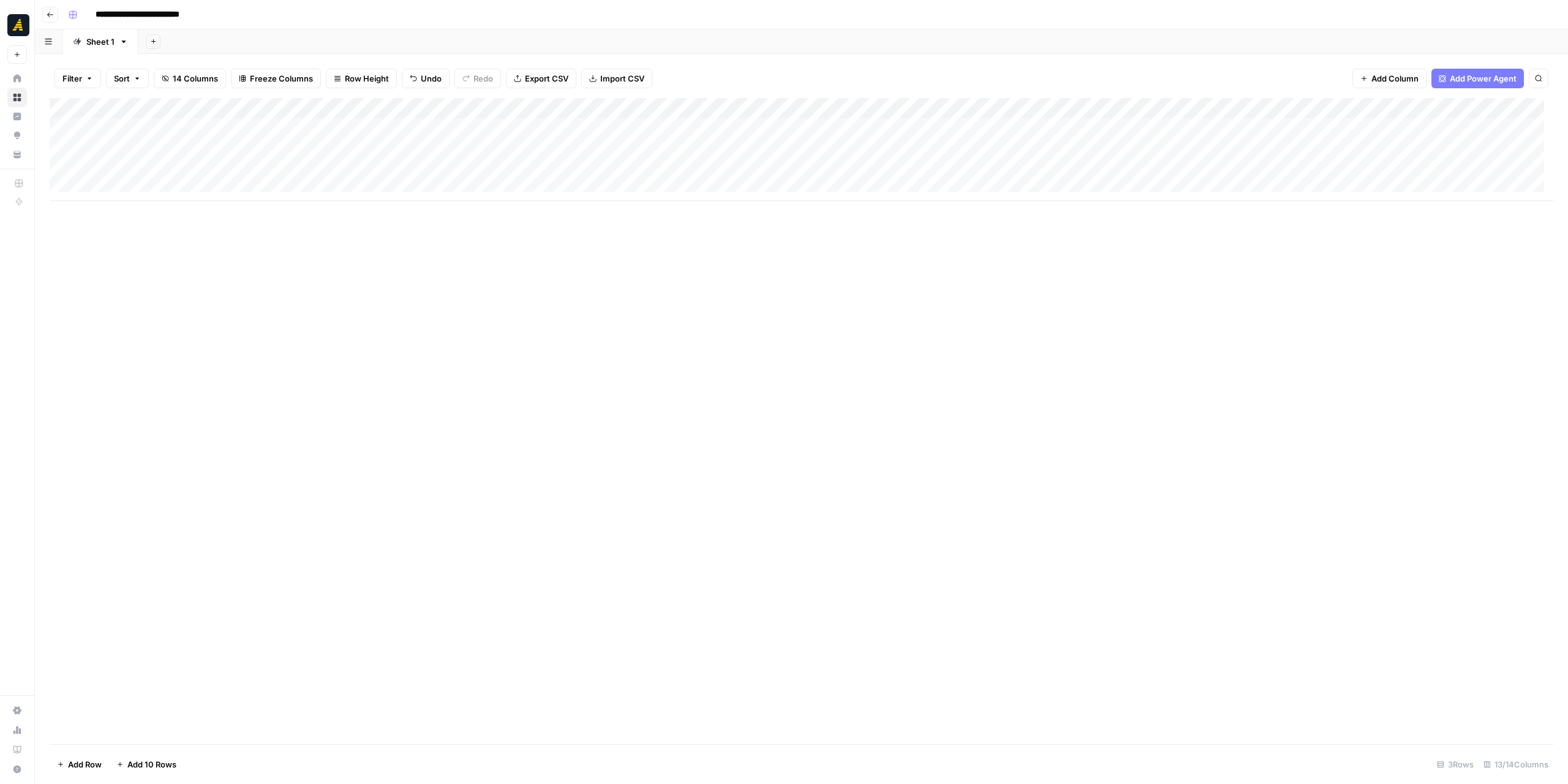
click at [855, 261] on div "Add Column" at bounding box center [802, 421] width 1504 height 646
click at [244, 121] on div "Add Column" at bounding box center [802, 149] width 1504 height 103
click at [1164, 62] on p at bounding box center [1325, 62] width 392 height 16
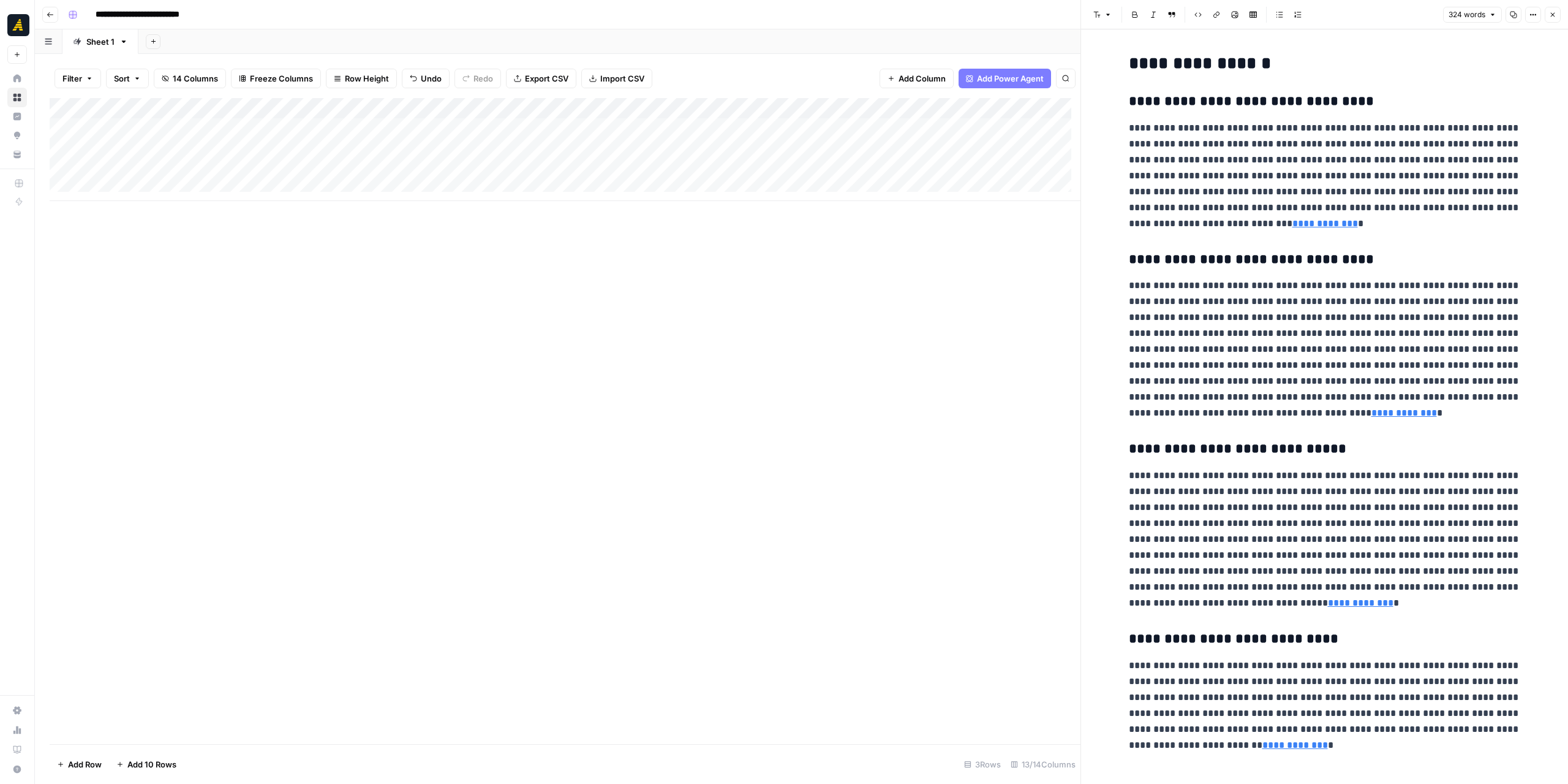
click at [1553, 16] on icon "button" at bounding box center [1553, 15] width 7 height 7
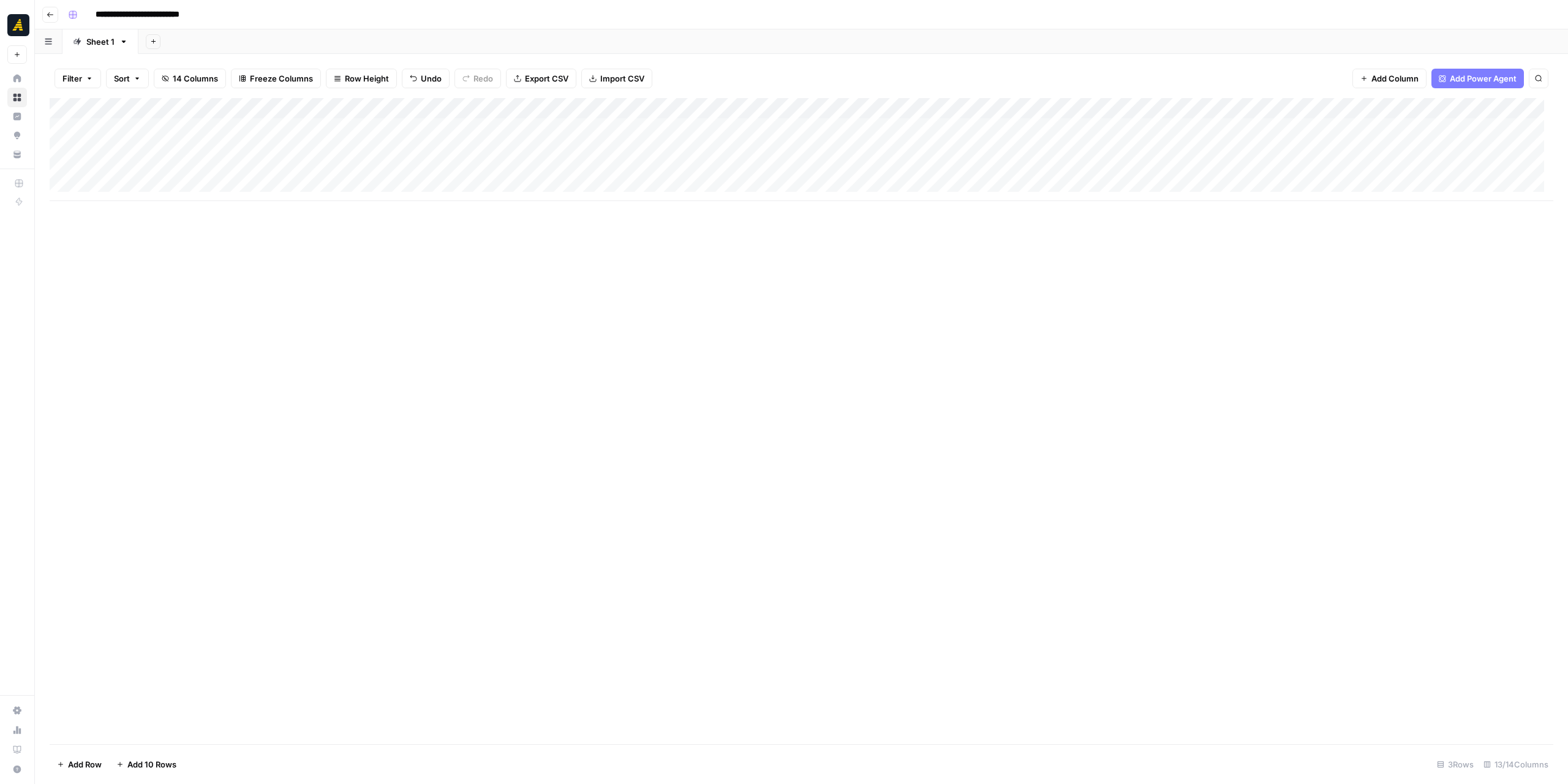
click at [902, 373] on div "Add Column" at bounding box center [802, 421] width 1504 height 646
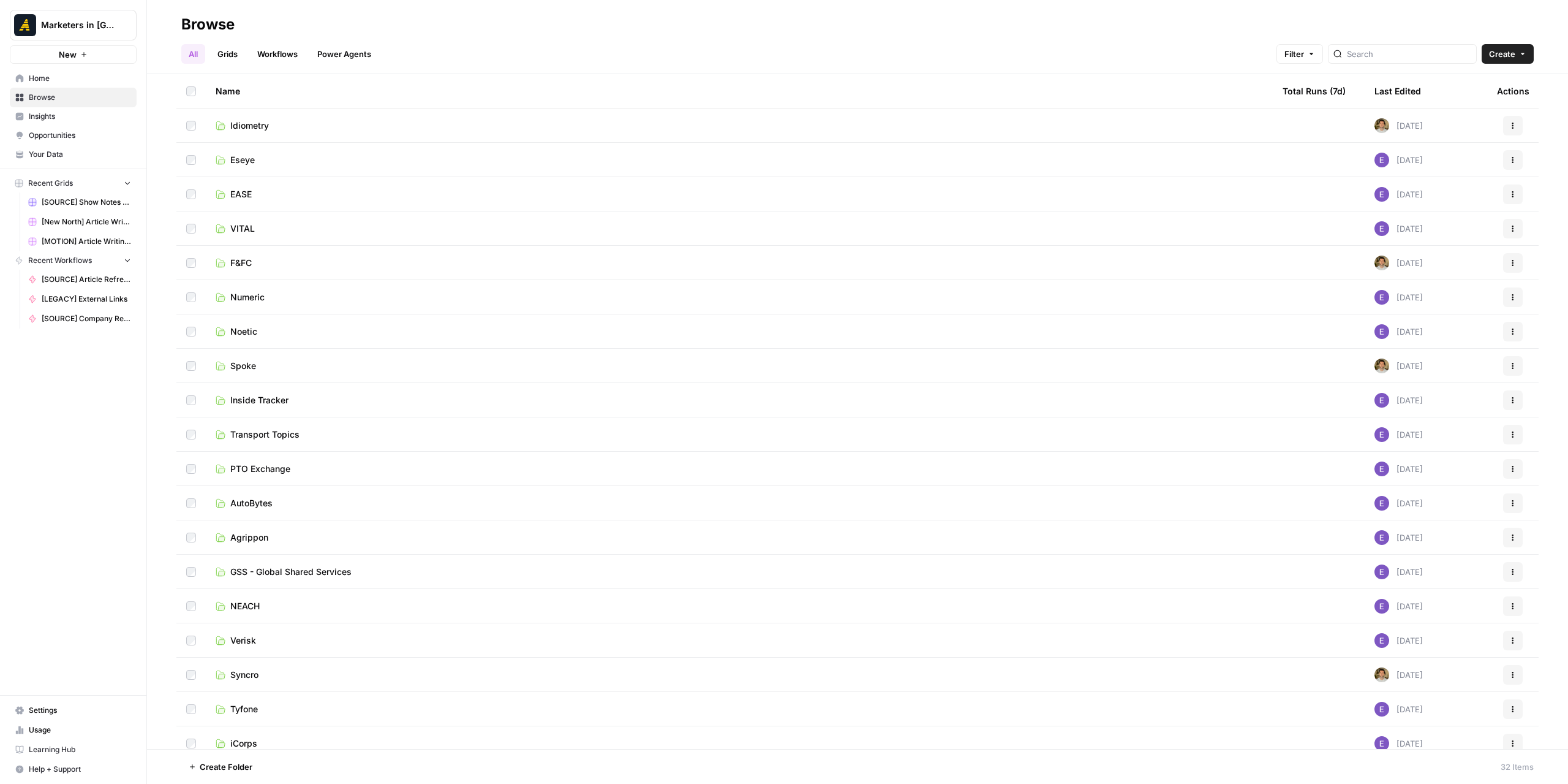
click at [308, 128] on link "Idiometry" at bounding box center [738, 125] width 1047 height 12
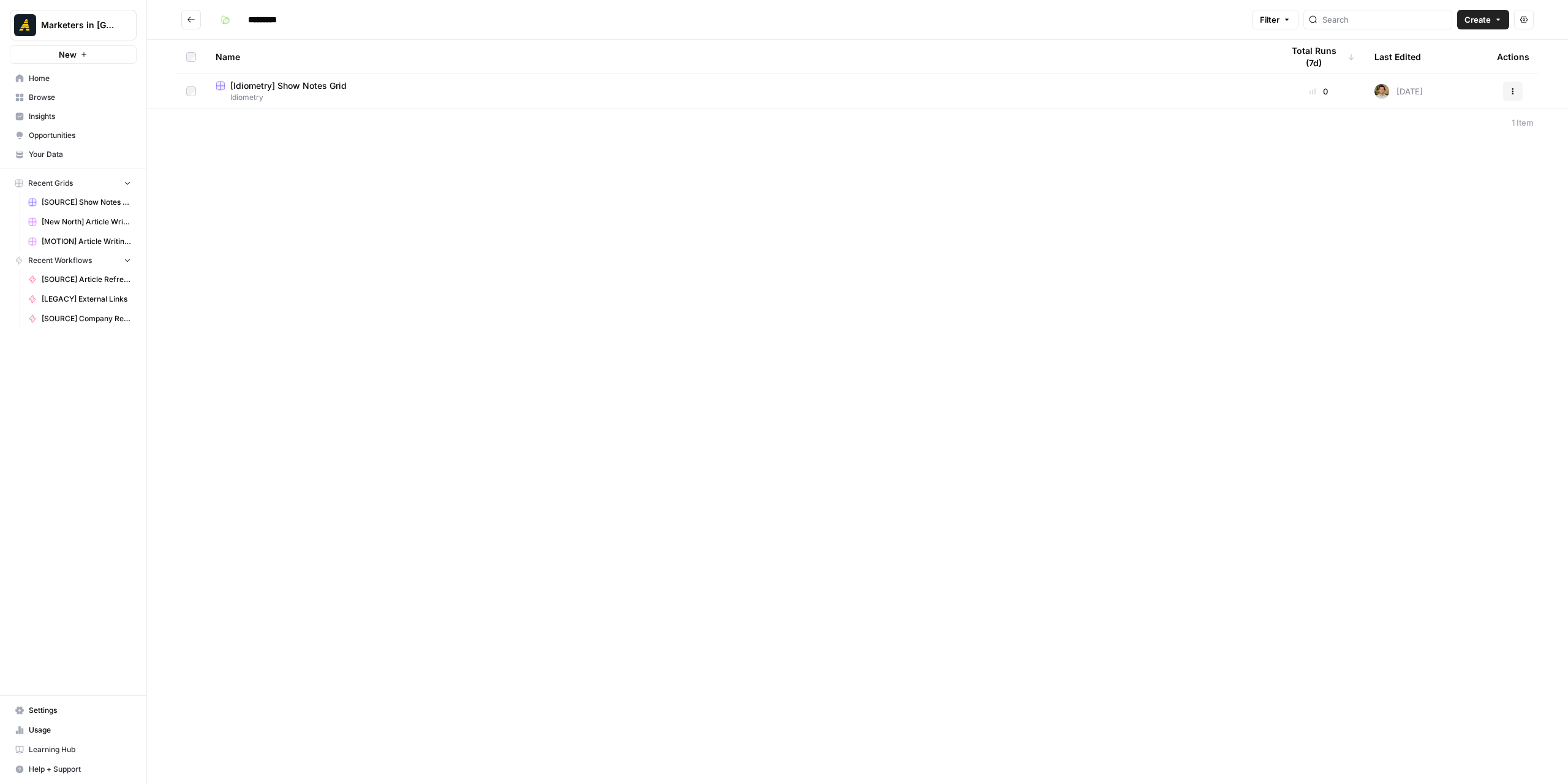
click at [189, 15] on icon "Go back" at bounding box center [191, 19] width 8 height 8
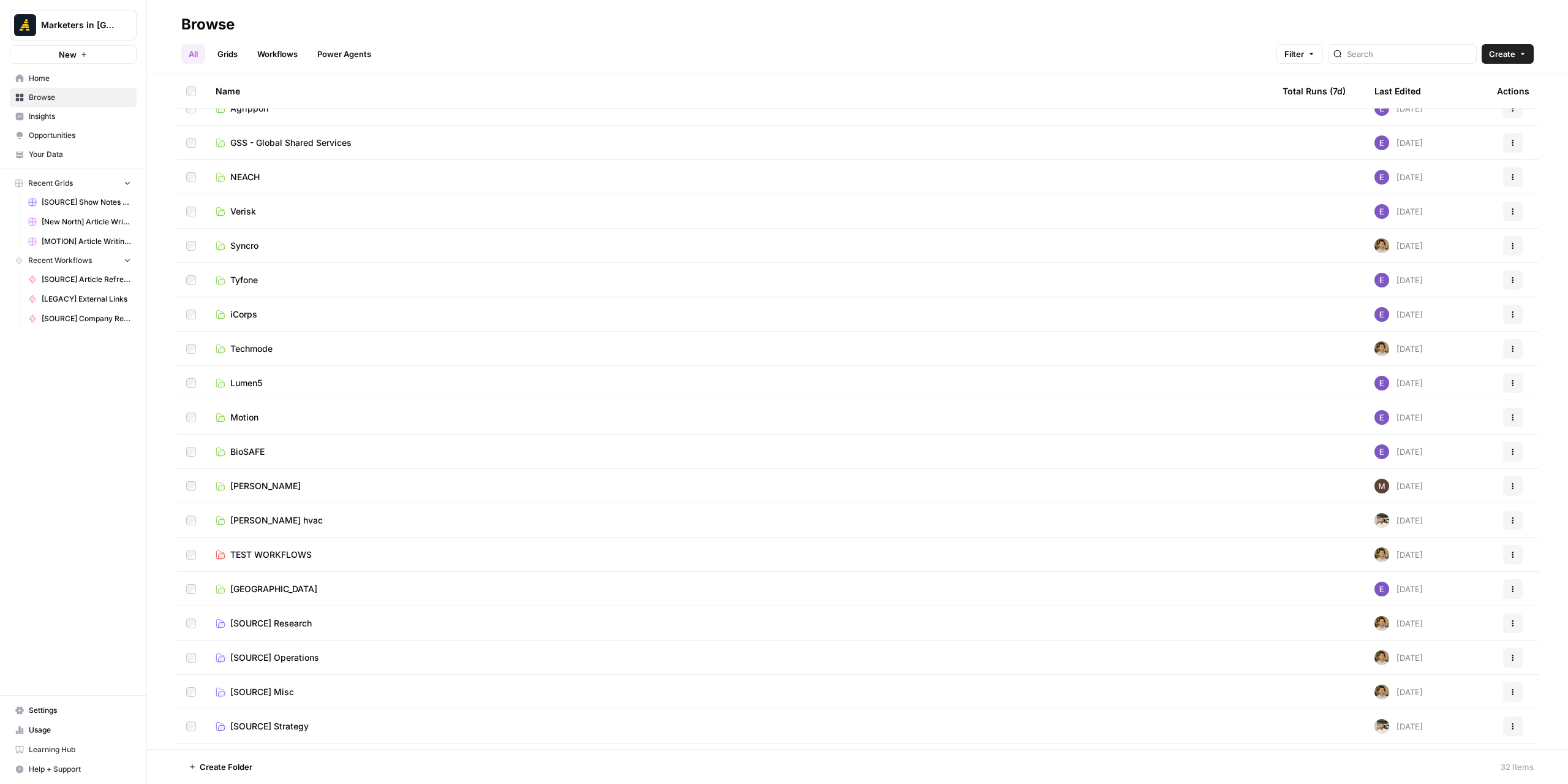
scroll to position [457, 0]
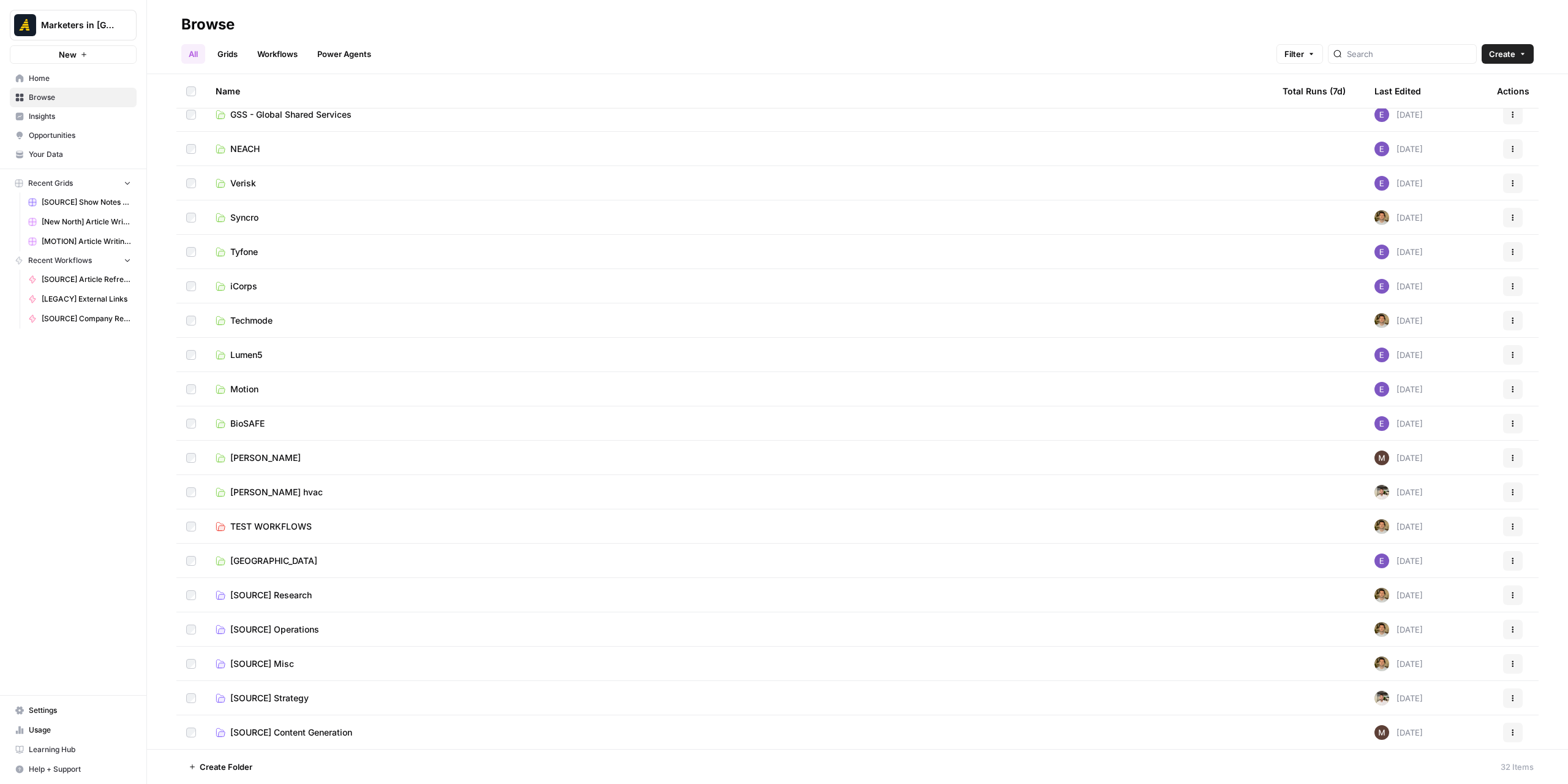
click at [240, 765] on span "Create Folder" at bounding box center [226, 766] width 53 height 12
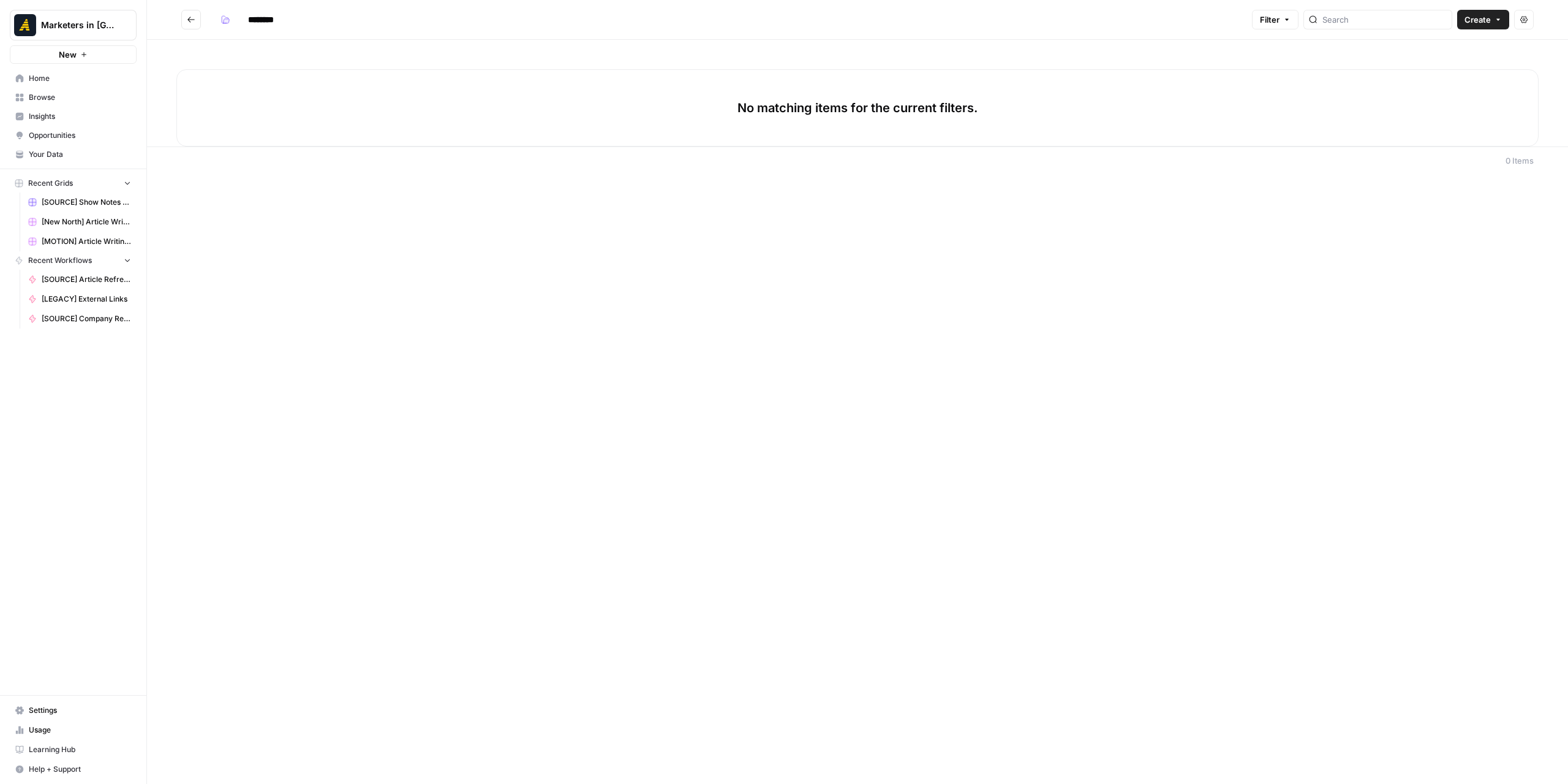
click at [281, 24] on input "********" at bounding box center [277, 20] width 69 height 20
click at [281, 24] on input "********" at bounding box center [277, 20] width 69 height 20
type input "********"
click at [231, 18] on button "button" at bounding box center [225, 20] width 20 height 20
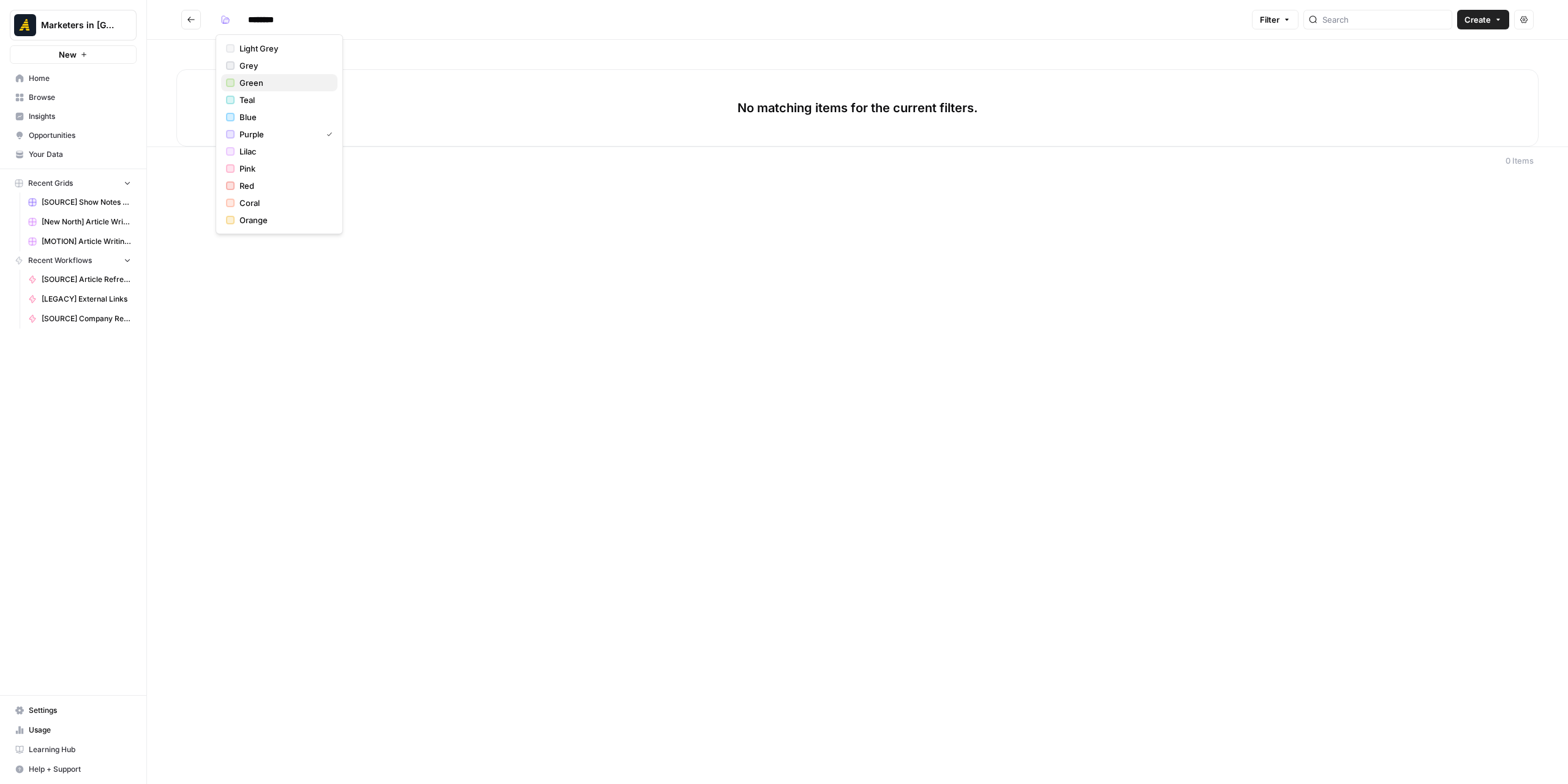
click at [249, 82] on span "Green" at bounding box center [283, 82] width 88 height 12
click at [476, 269] on div "******** Filter Create Actions No matching items for the current filters. 0 Ite…" at bounding box center [857, 392] width 1421 height 784
click at [191, 24] on button "Go back" at bounding box center [192, 20] width 20 height 20
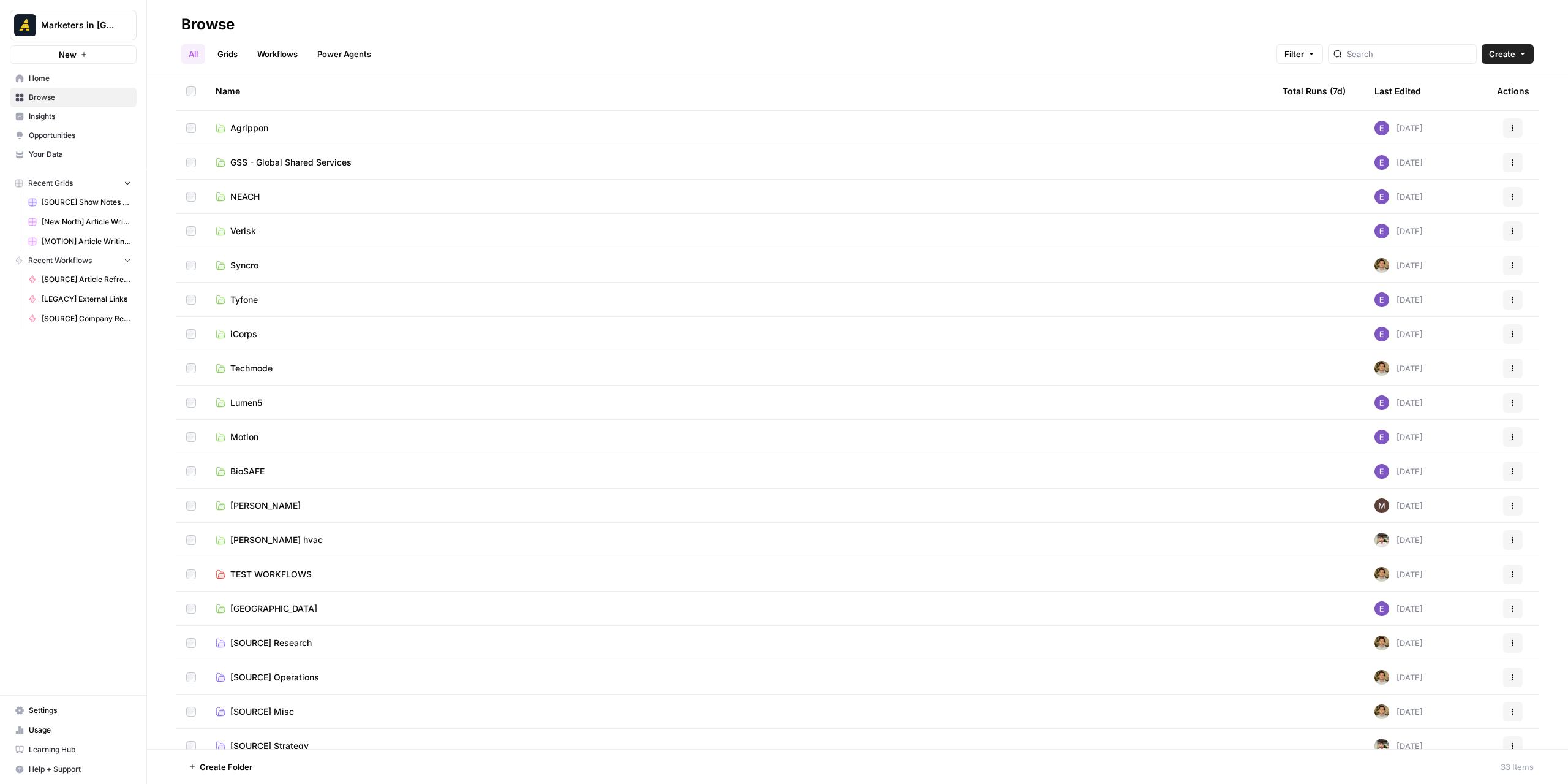
scroll to position [491, 0]
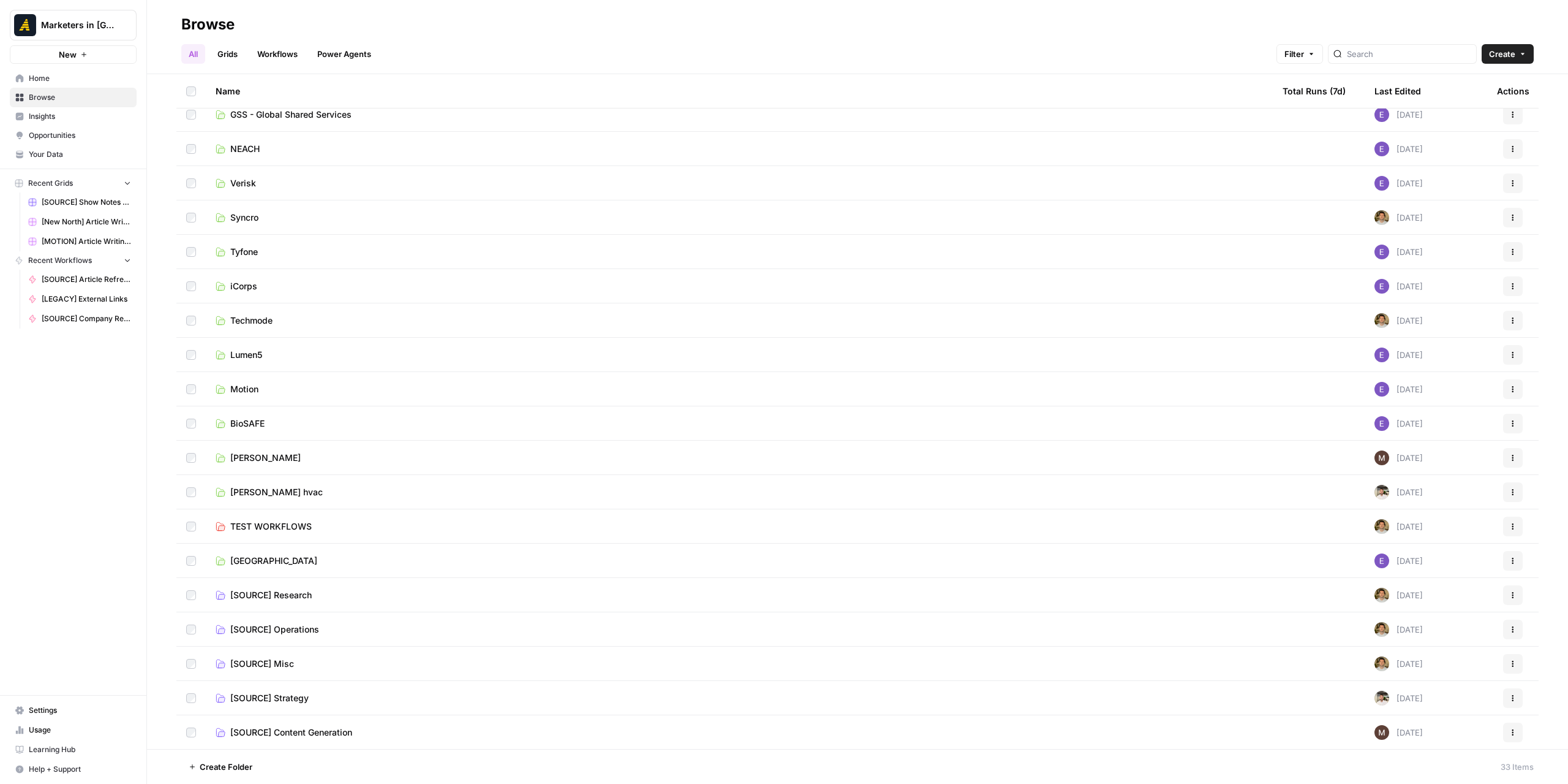
click at [296, 630] on span "[SOURCE] Operations" at bounding box center [275, 629] width 89 height 12
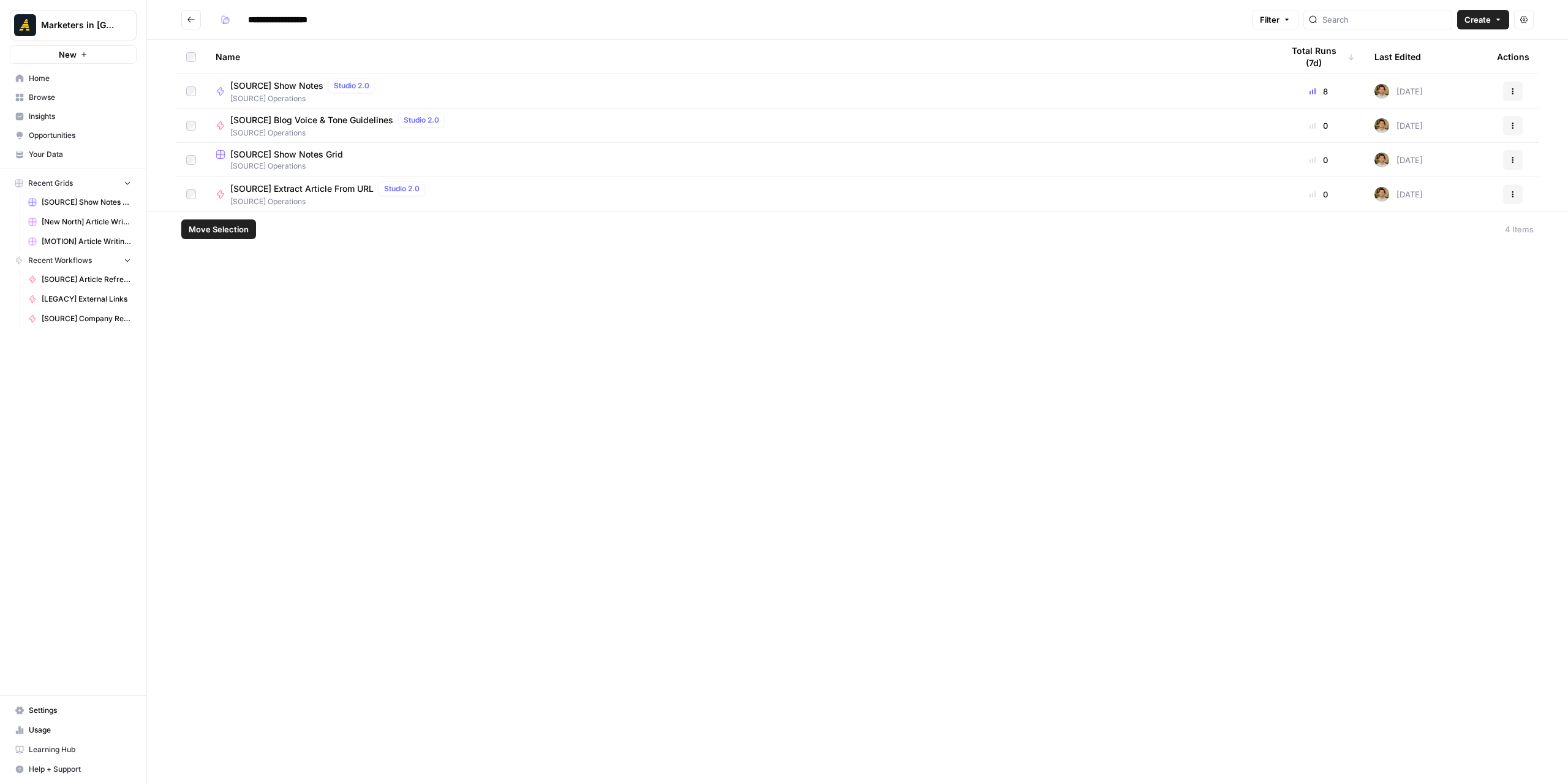
click at [1508, 161] on button "Actions" at bounding box center [1513, 160] width 20 height 20
click at [1454, 192] on span "Duplicate" at bounding box center [1458, 188] width 98 height 12
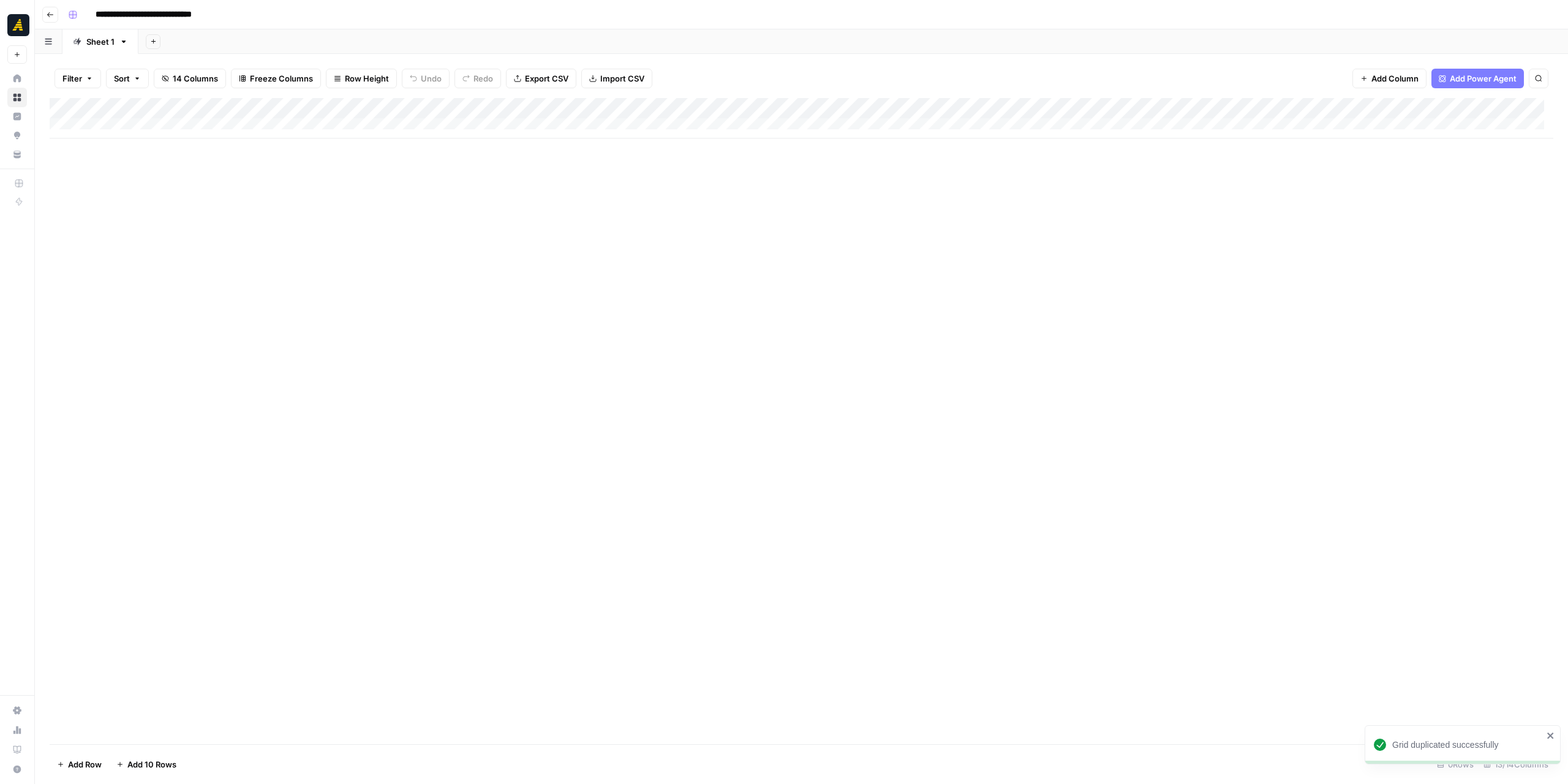
click at [136, 11] on input "**********" at bounding box center [167, 15] width 155 height 20
drag, startPoint x: 133, startPoint y: 15, endPoint x: 101, endPoint y: 15, distance: 32.0
click at [101, 15] on input "**********" at bounding box center [167, 15] width 155 height 20
drag, startPoint x: 210, startPoint y: 15, endPoint x: 257, endPoint y: 14, distance: 47.0
click at [257, 14] on div "**********" at bounding box center [809, 15] width 1493 height 20
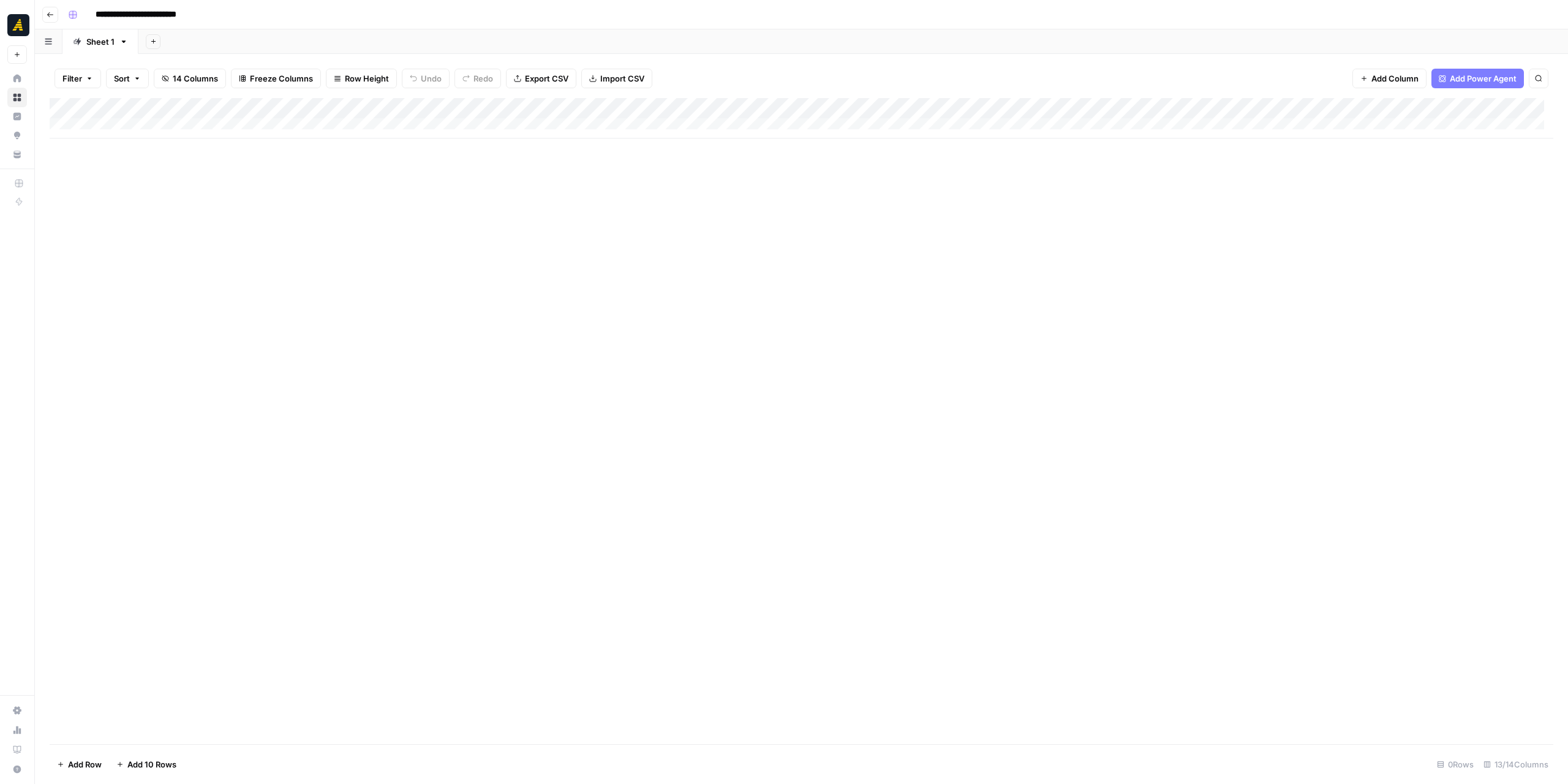
type input "**********"
click at [330, 268] on div "Add Column" at bounding box center [802, 421] width 1504 height 646
click at [51, 19] on button "Go back" at bounding box center [51, 15] width 16 height 16
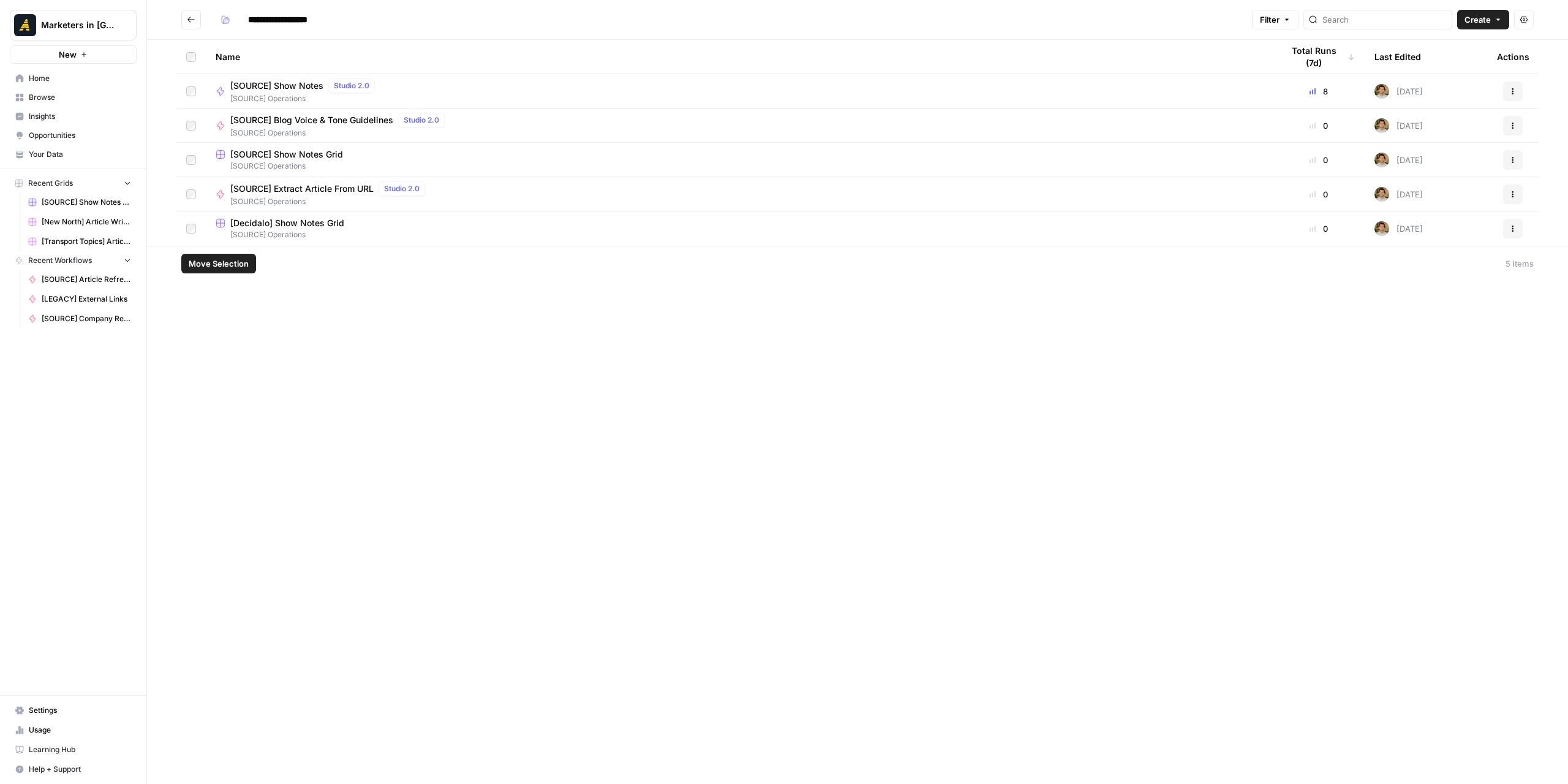
click at [222, 268] on span "Move Selection" at bounding box center [219, 263] width 60 height 12
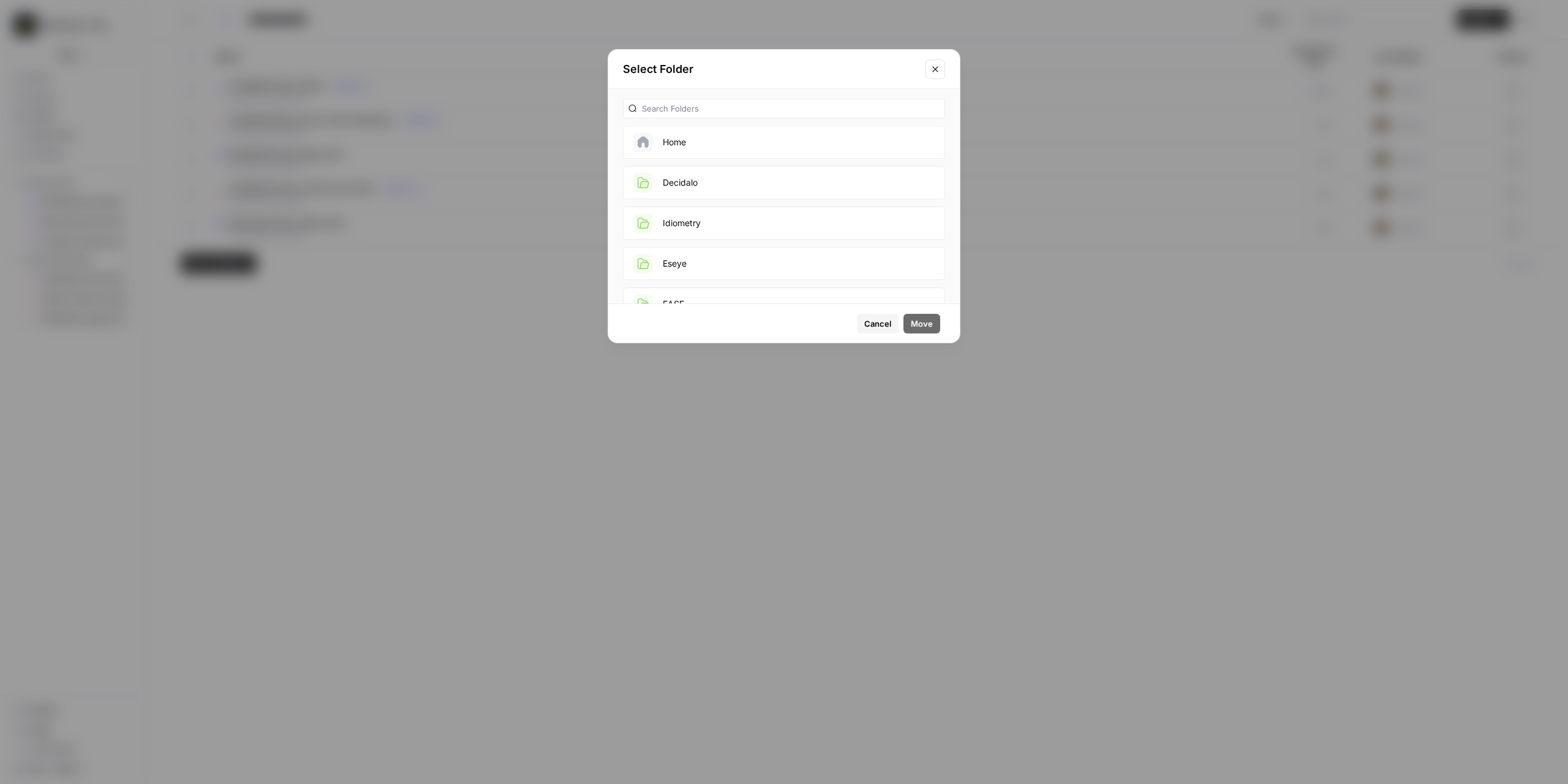
click at [807, 175] on button "Decidalo" at bounding box center [784, 183] width 322 height 33
click at [931, 318] on span "Move" at bounding box center [922, 323] width 22 height 12
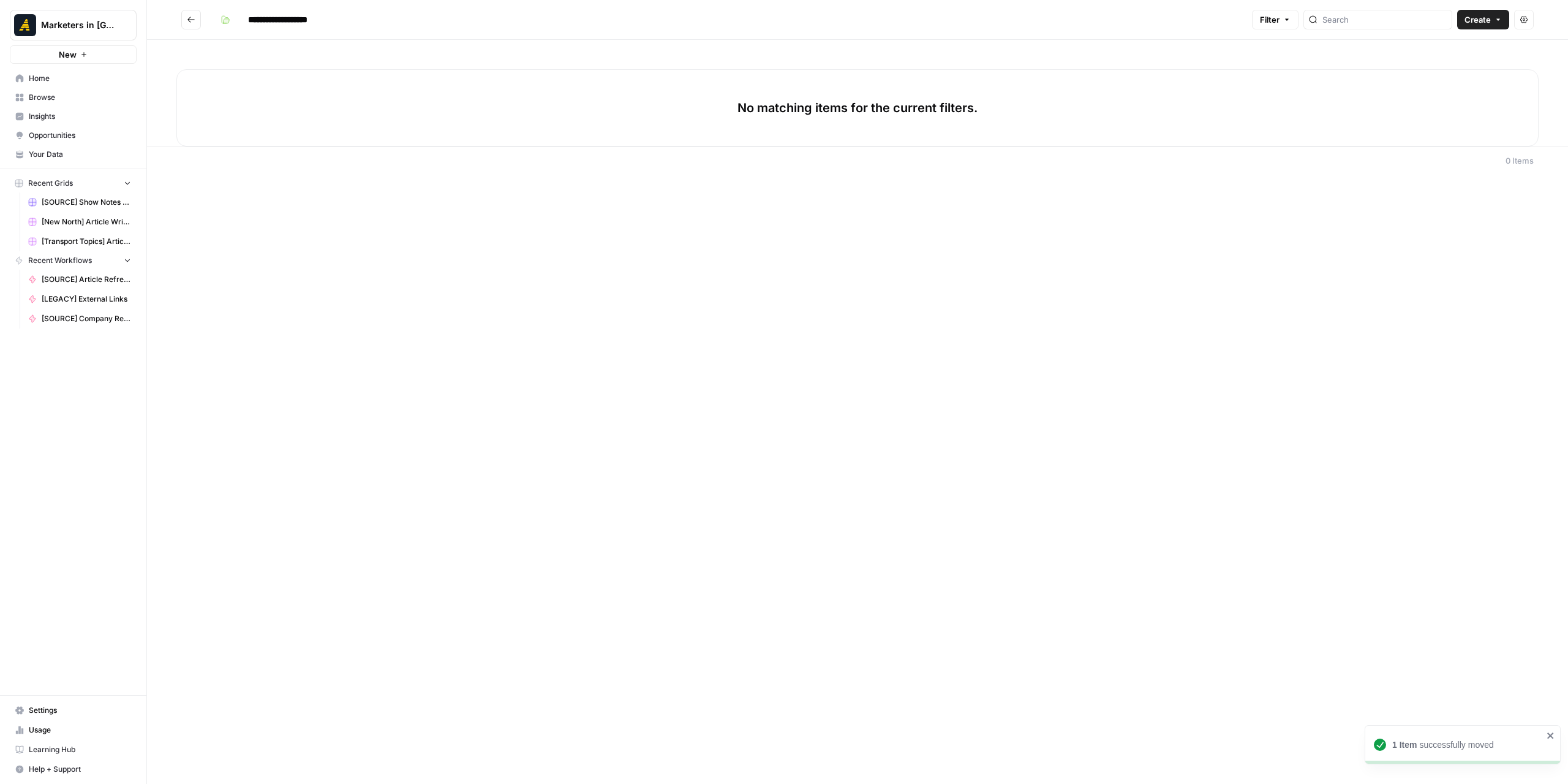
type input "********"
click at [291, 91] on span "[Decidalo] Show Notes Grid" at bounding box center [287, 85] width 113 height 12
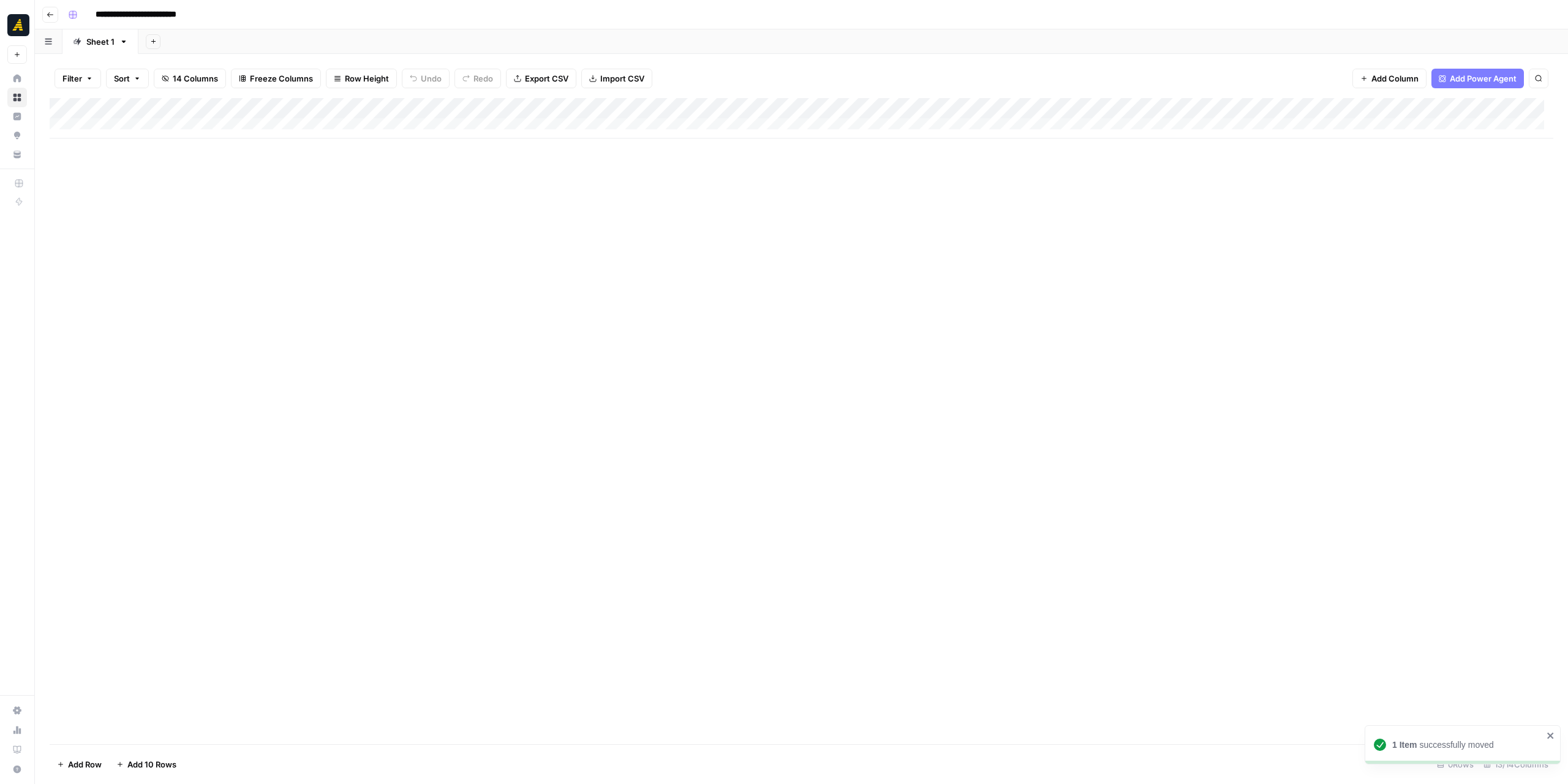
click at [164, 123] on div "Add Column" at bounding box center [802, 118] width 1504 height 41
click at [150, 144] on div "Add Column" at bounding box center [802, 128] width 1504 height 61
click at [146, 164] on div "Add Column" at bounding box center [802, 139] width 1504 height 82
click at [150, 127] on div "Add Column" at bounding box center [802, 149] width 1504 height 103
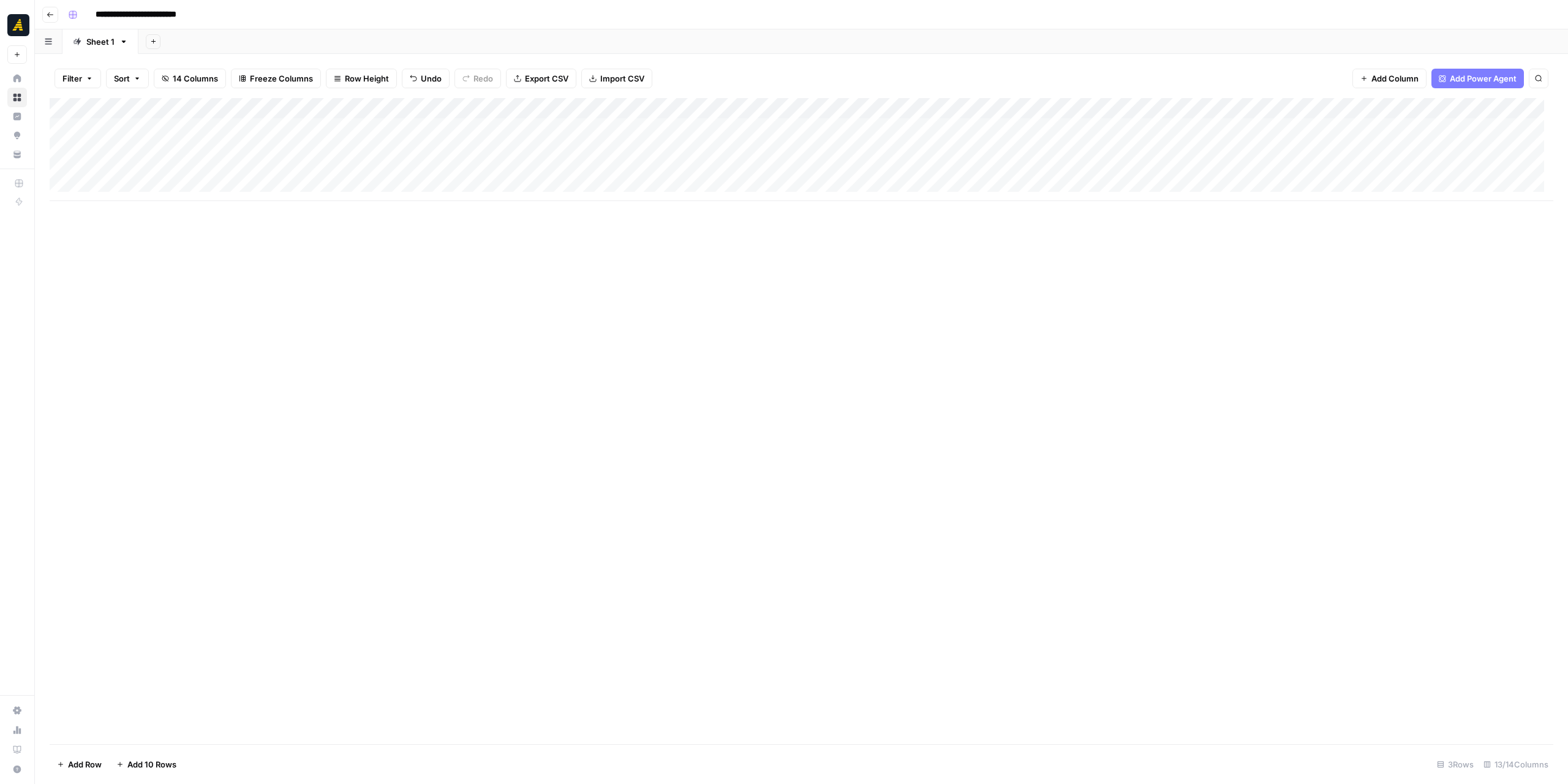
click at [150, 127] on div "Add Column" at bounding box center [802, 149] width 1504 height 103
type textarea "********"
click at [288, 262] on div "Add Column" at bounding box center [802, 421] width 1504 height 646
click at [277, 125] on div "Add Column" at bounding box center [802, 149] width 1504 height 103
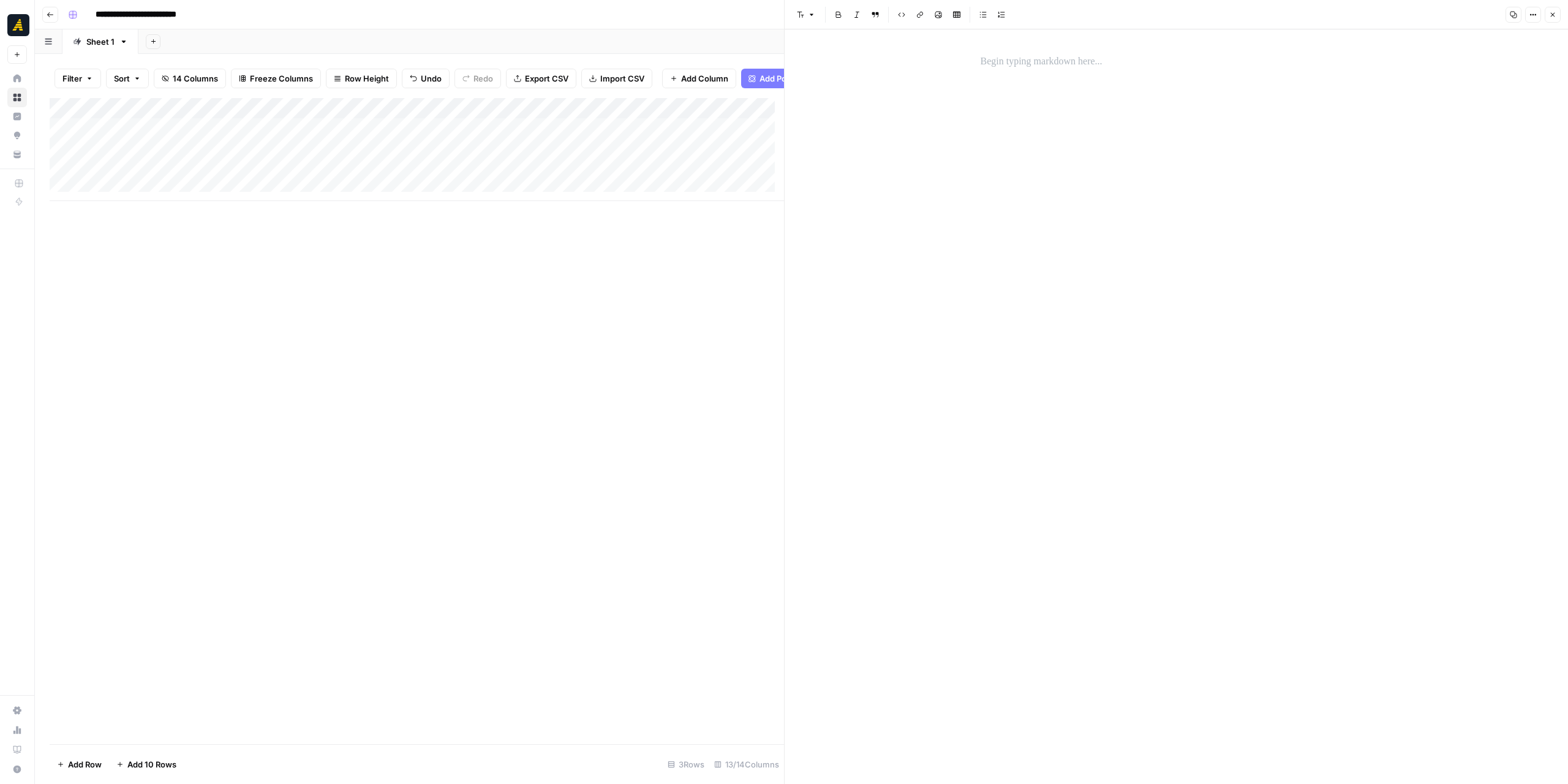
click at [983, 61] on p at bounding box center [1177, 62] width 392 height 16
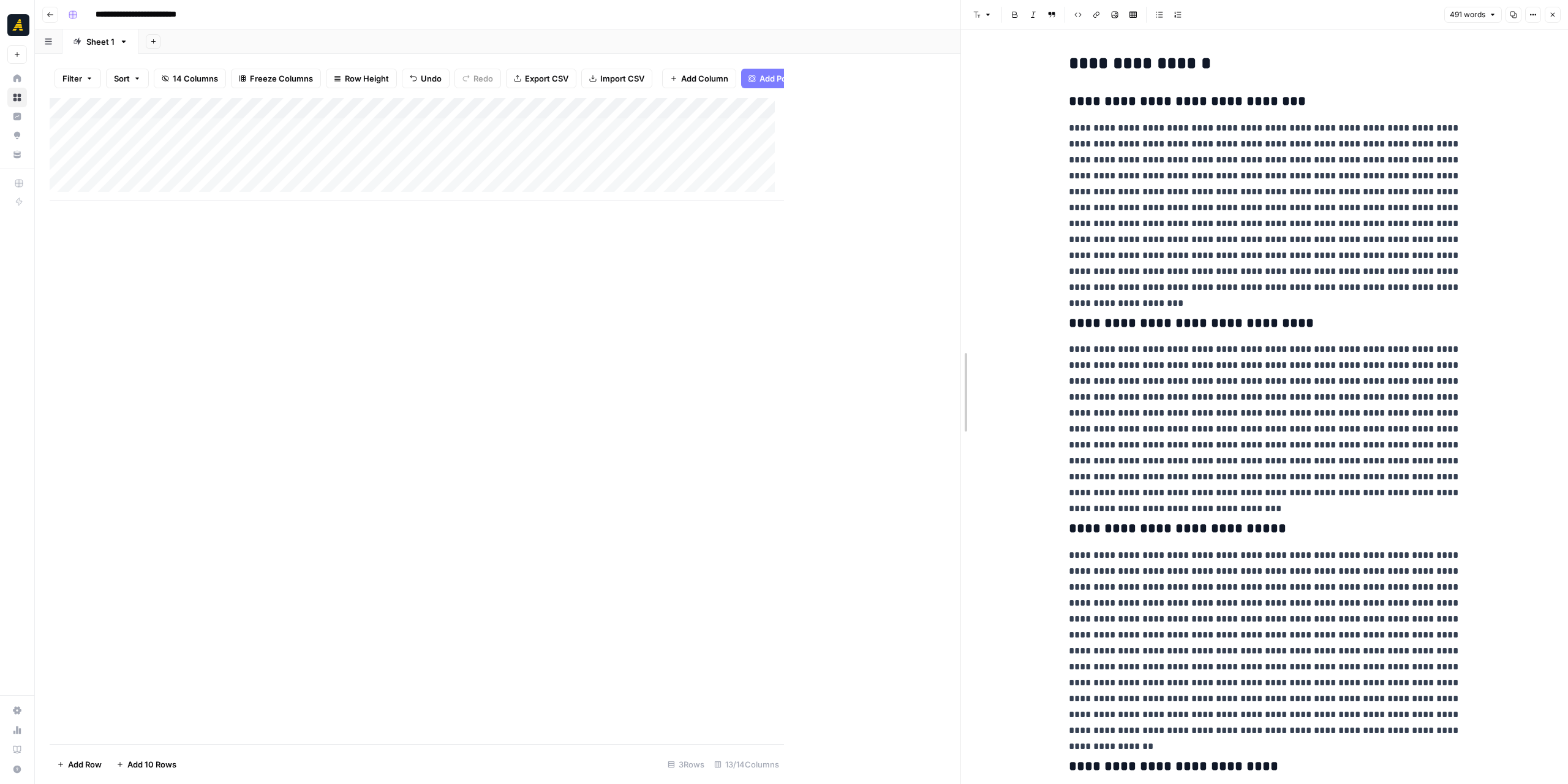
drag, startPoint x: 779, startPoint y: 298, endPoint x: 955, endPoint y: 296, distance: 176.0
click at [955, 296] on div at bounding box center [961, 392] width 12 height 784
click at [1549, 14] on icon "button" at bounding box center [1553, 15] width 7 height 7
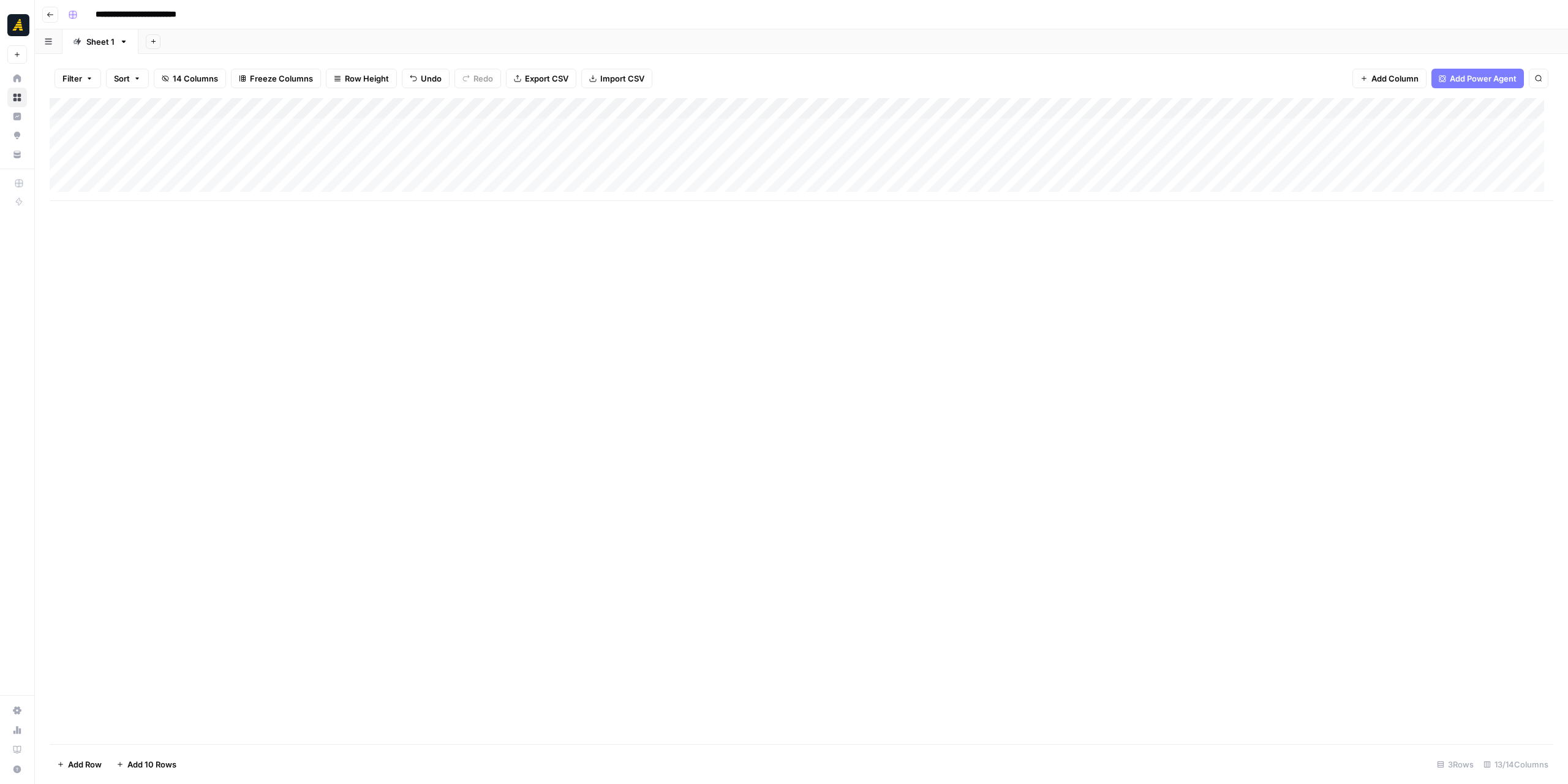
click at [371, 131] on div "Add Column" at bounding box center [802, 149] width 1504 height 103
click at [1111, 65] on p at bounding box center [1265, 62] width 392 height 16
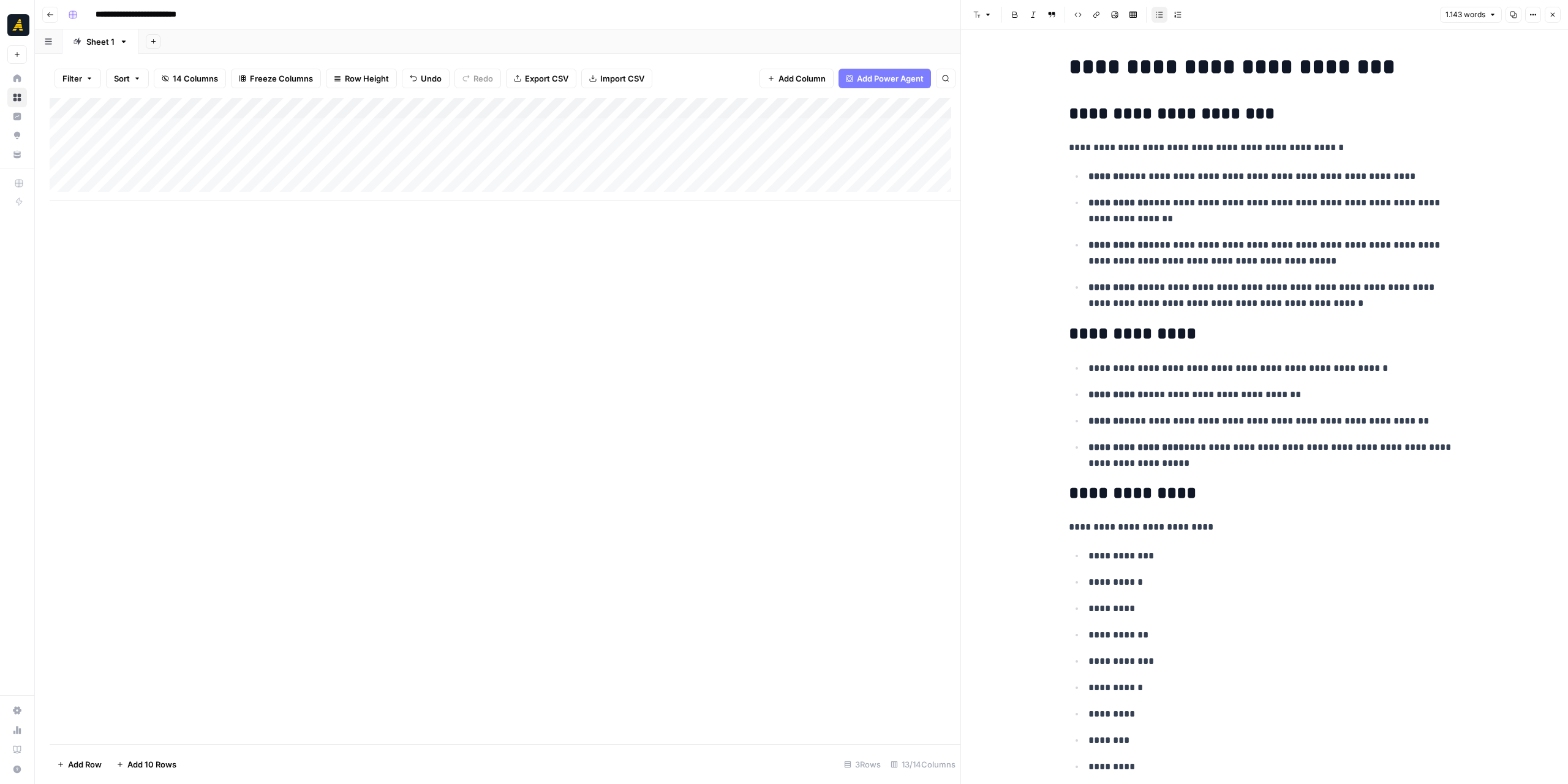
scroll to position [4734, 0]
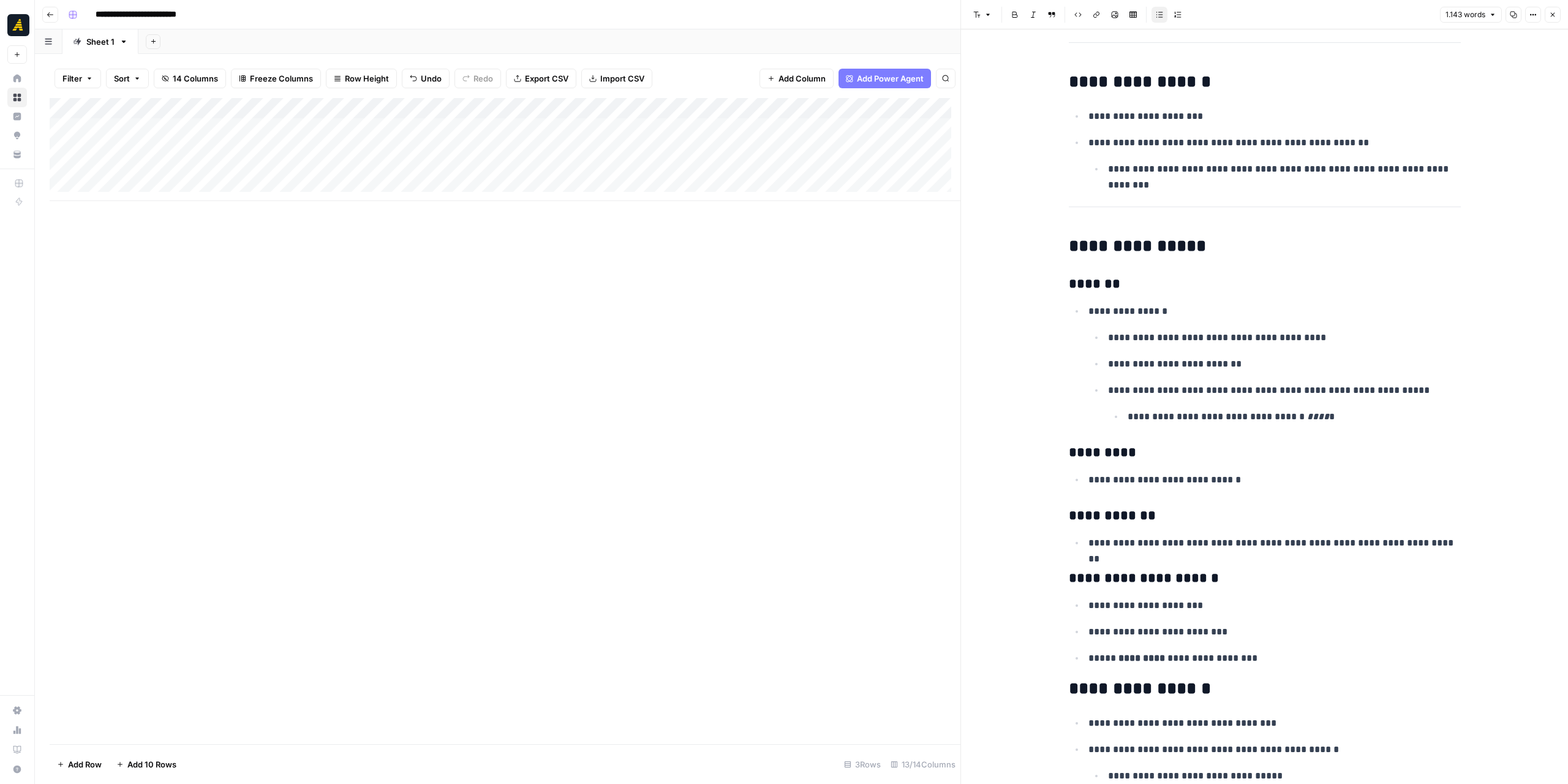
click at [1555, 15] on icon "button" at bounding box center [1553, 15] width 7 height 7
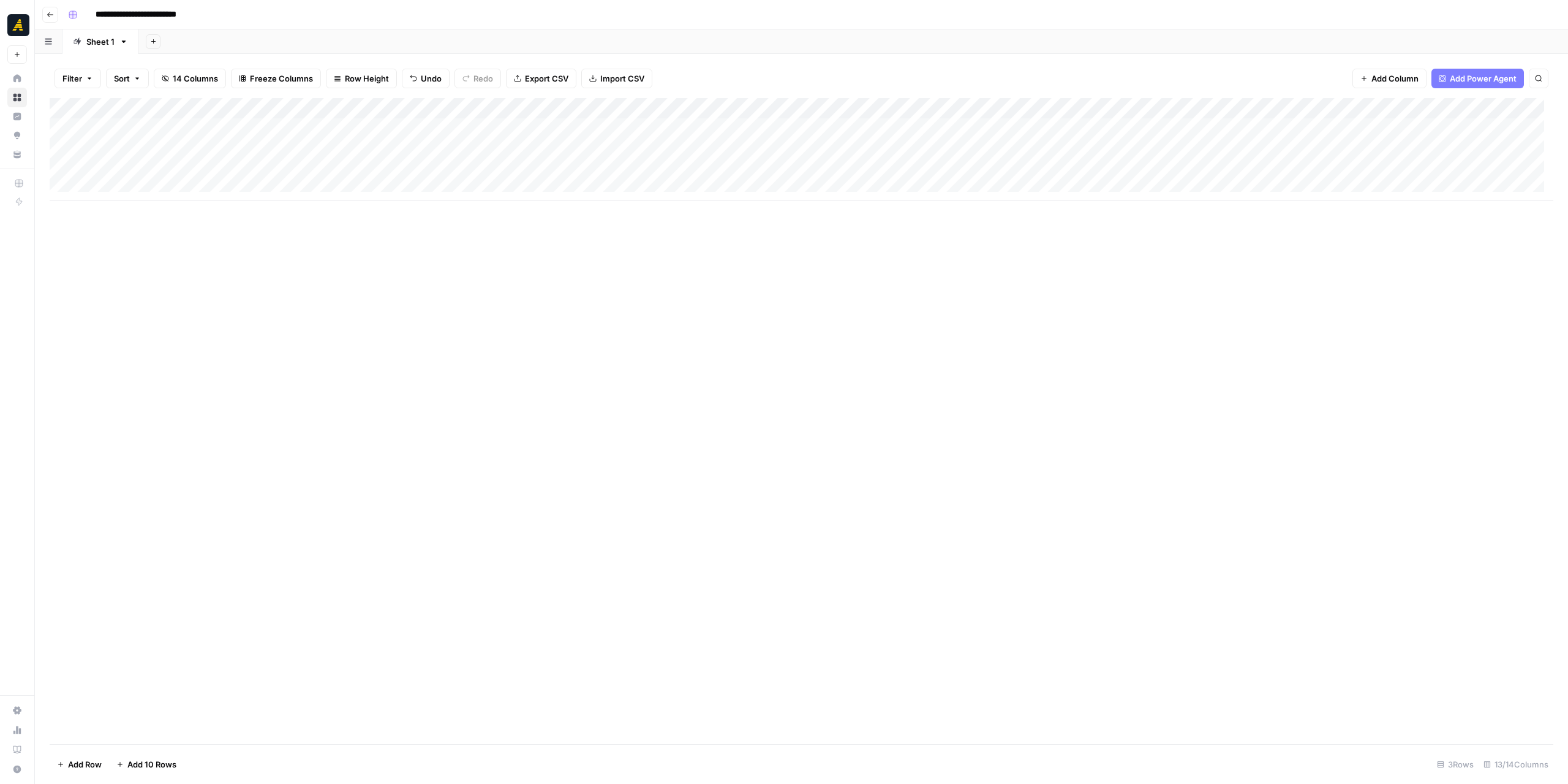
click at [1063, 372] on div "Add Column" at bounding box center [802, 421] width 1504 height 646
